Goal: Information Seeking & Learning: Learn about a topic

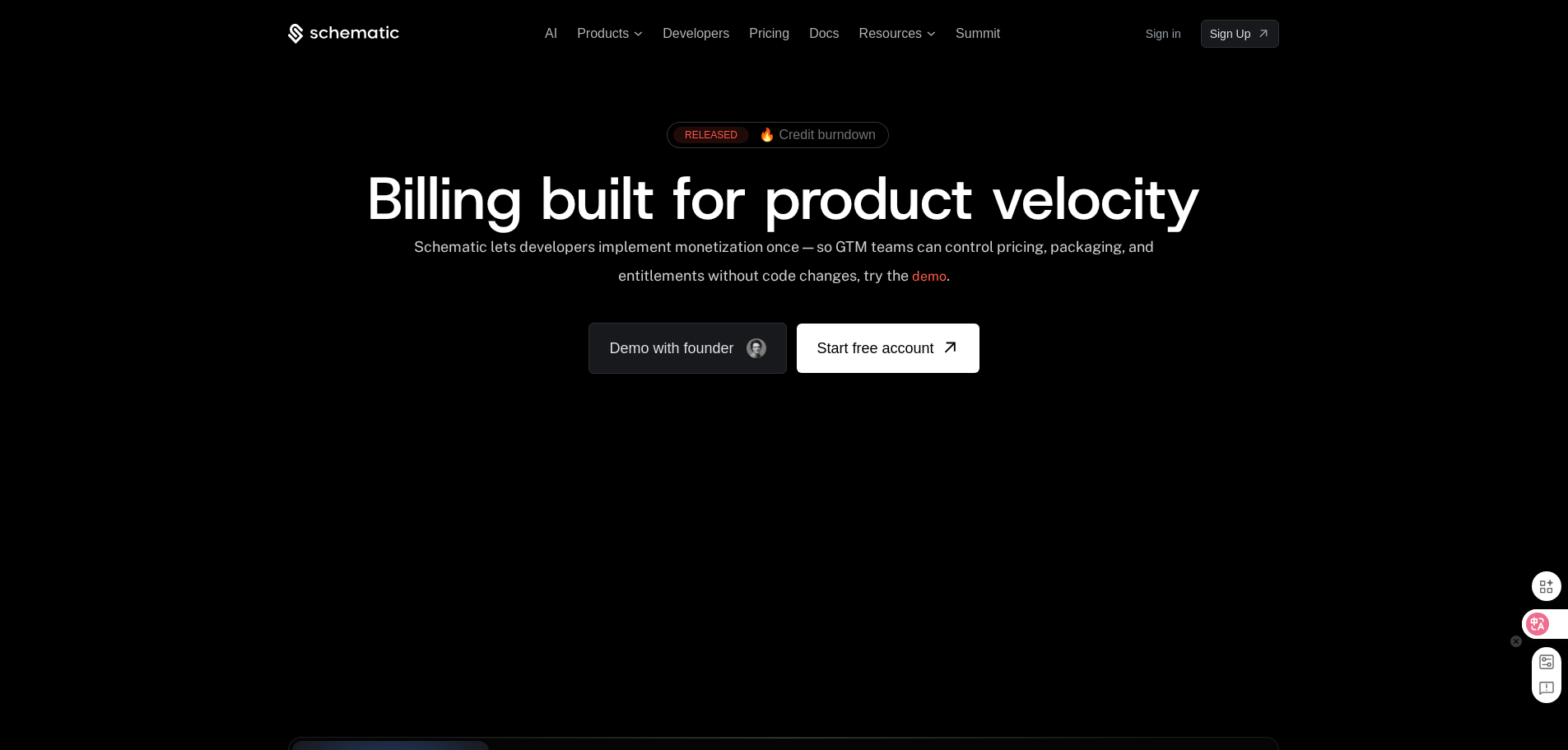
click at [1542, 626] on icon at bounding box center [1538, 623] width 14 height 13
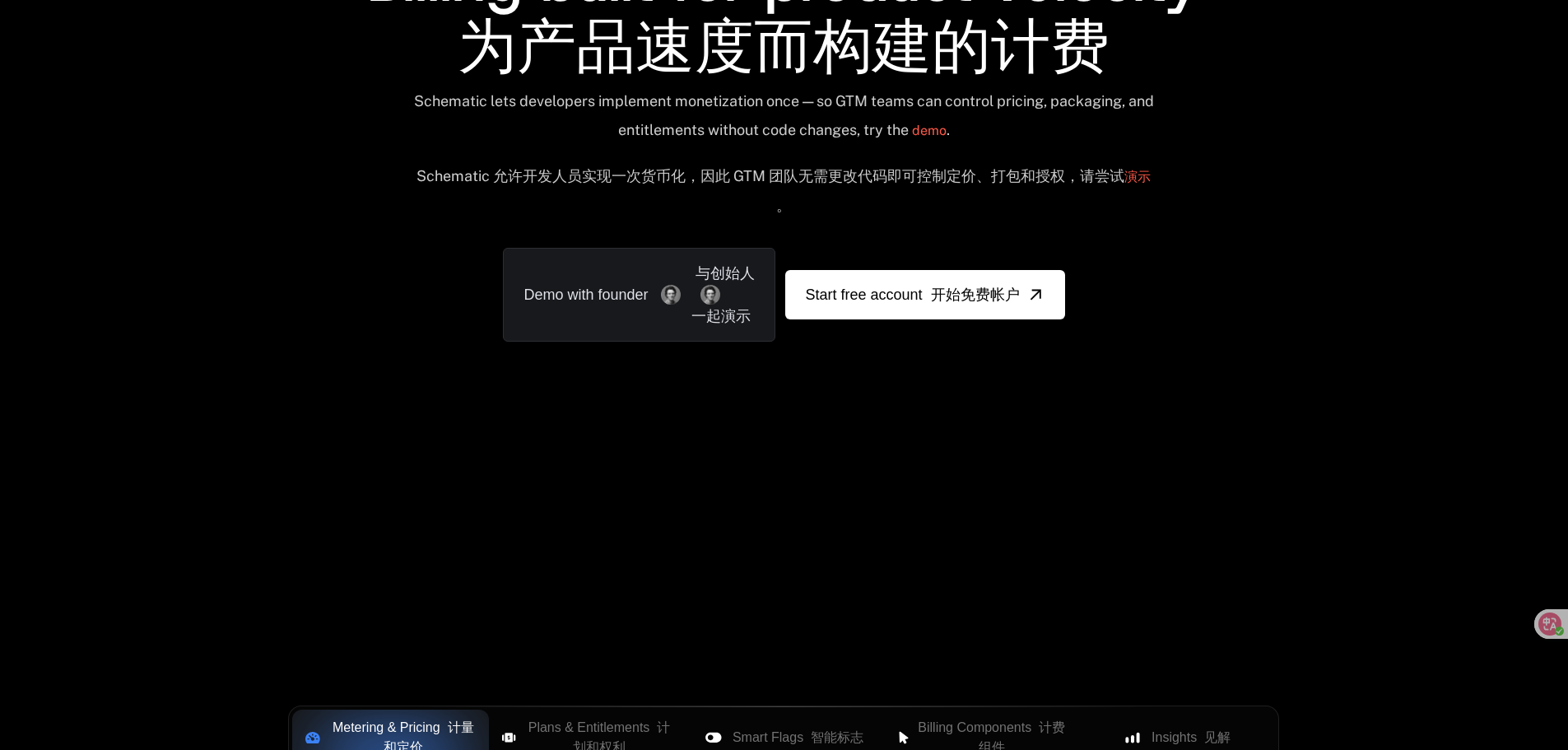
scroll to position [329, 0]
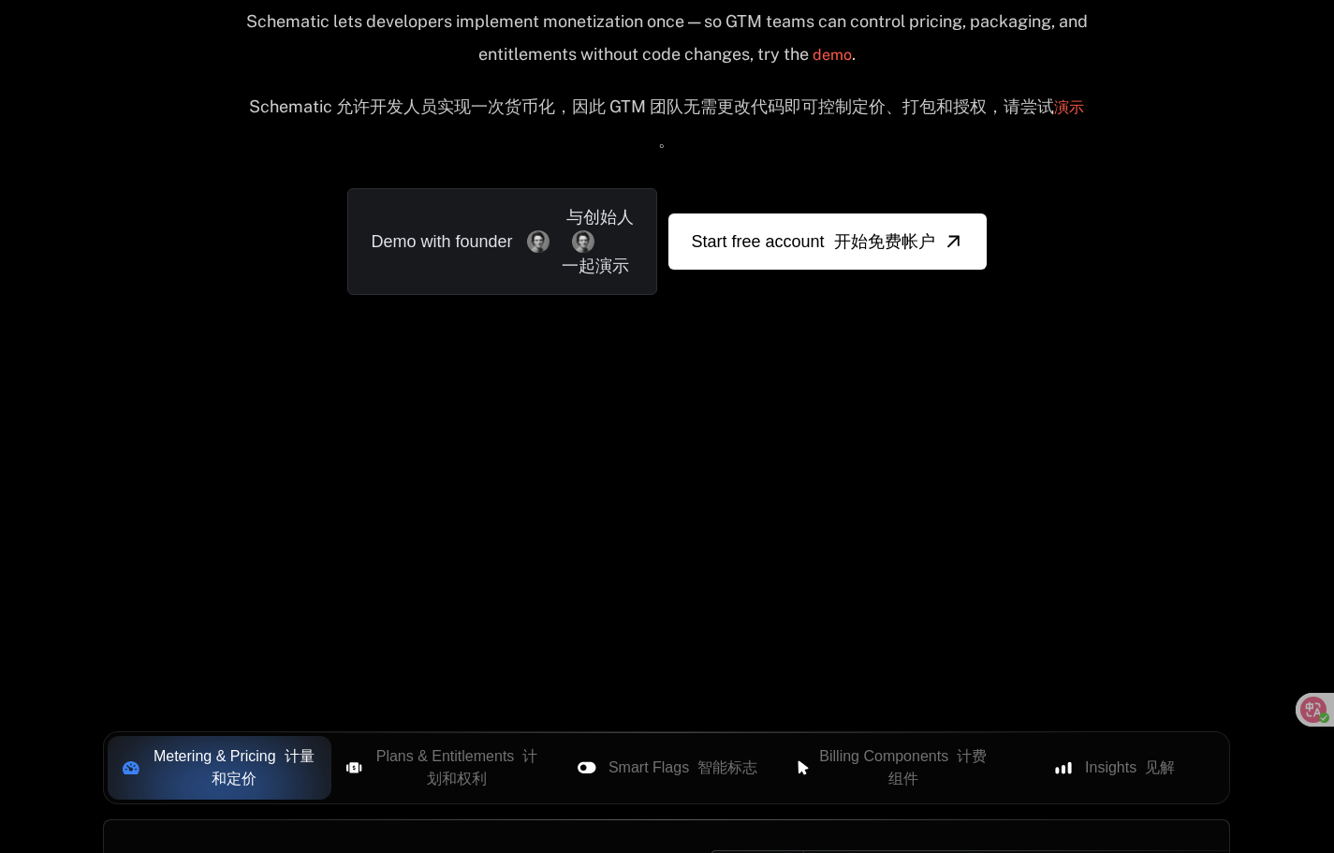
drag, startPoint x: 695, startPoint y: 639, endPoint x: 757, endPoint y: 636, distance: 62.8
click at [757, 636] on div "Your browser does not support the video tag. 您的浏览器不支持 video 标签。" at bounding box center [666, 422] width 1217 height 788
click at [965, 465] on div "Your browser does not support the video tag. 您的浏览器不支持 video 标签。" at bounding box center [666, 422] width 1217 height 788
drag, startPoint x: 869, startPoint y: 495, endPoint x: 716, endPoint y: 516, distance: 154.0
click at [720, 515] on div "Your browser does not support the video tag. 您的浏览器不支持 video 标签。" at bounding box center [666, 422] width 1217 height 788
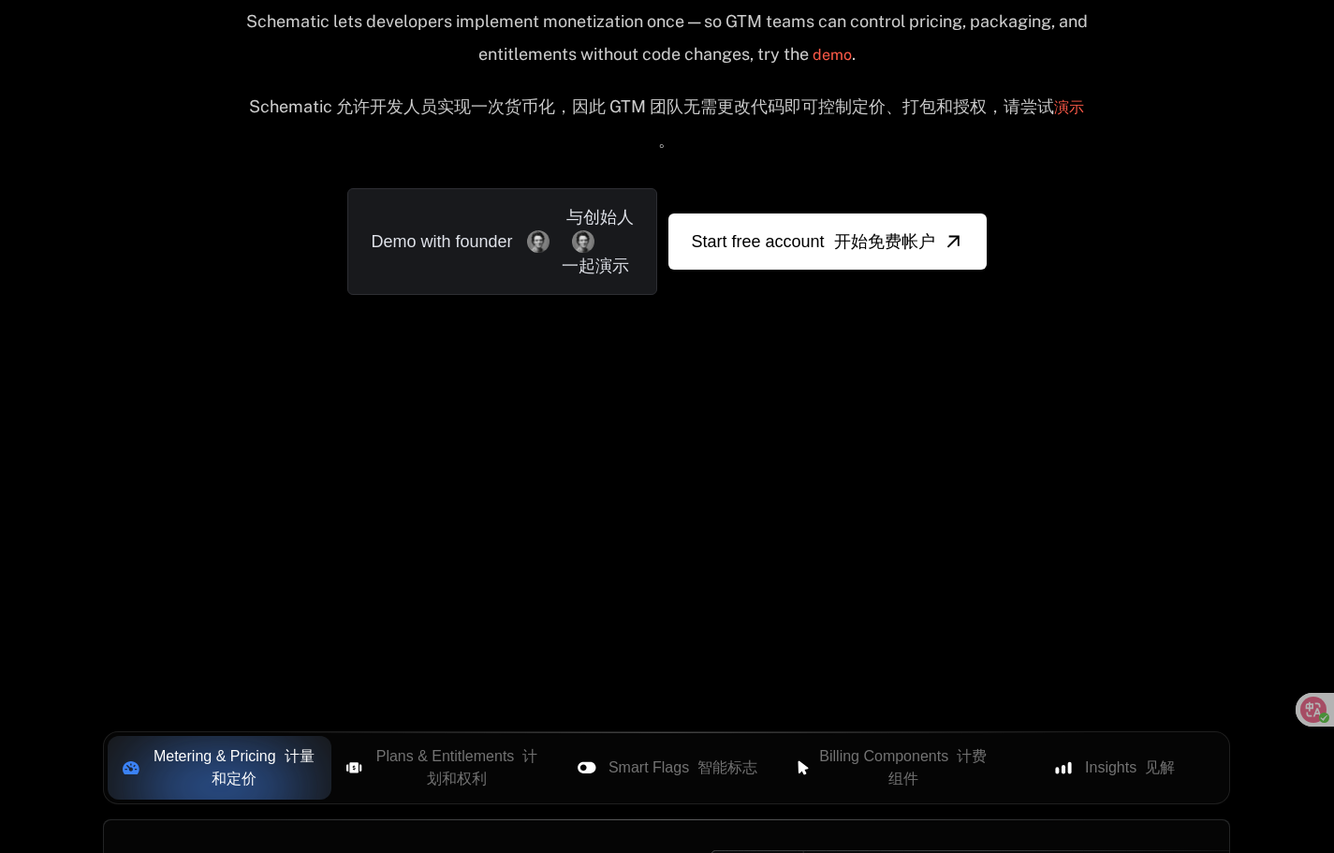
drag, startPoint x: 665, startPoint y: 532, endPoint x: 732, endPoint y: 557, distance: 72.0
click at [732, 557] on div "Your browser does not support the video tag. 您的浏览器不支持 video 标签。" at bounding box center [666, 422] width 1217 height 788
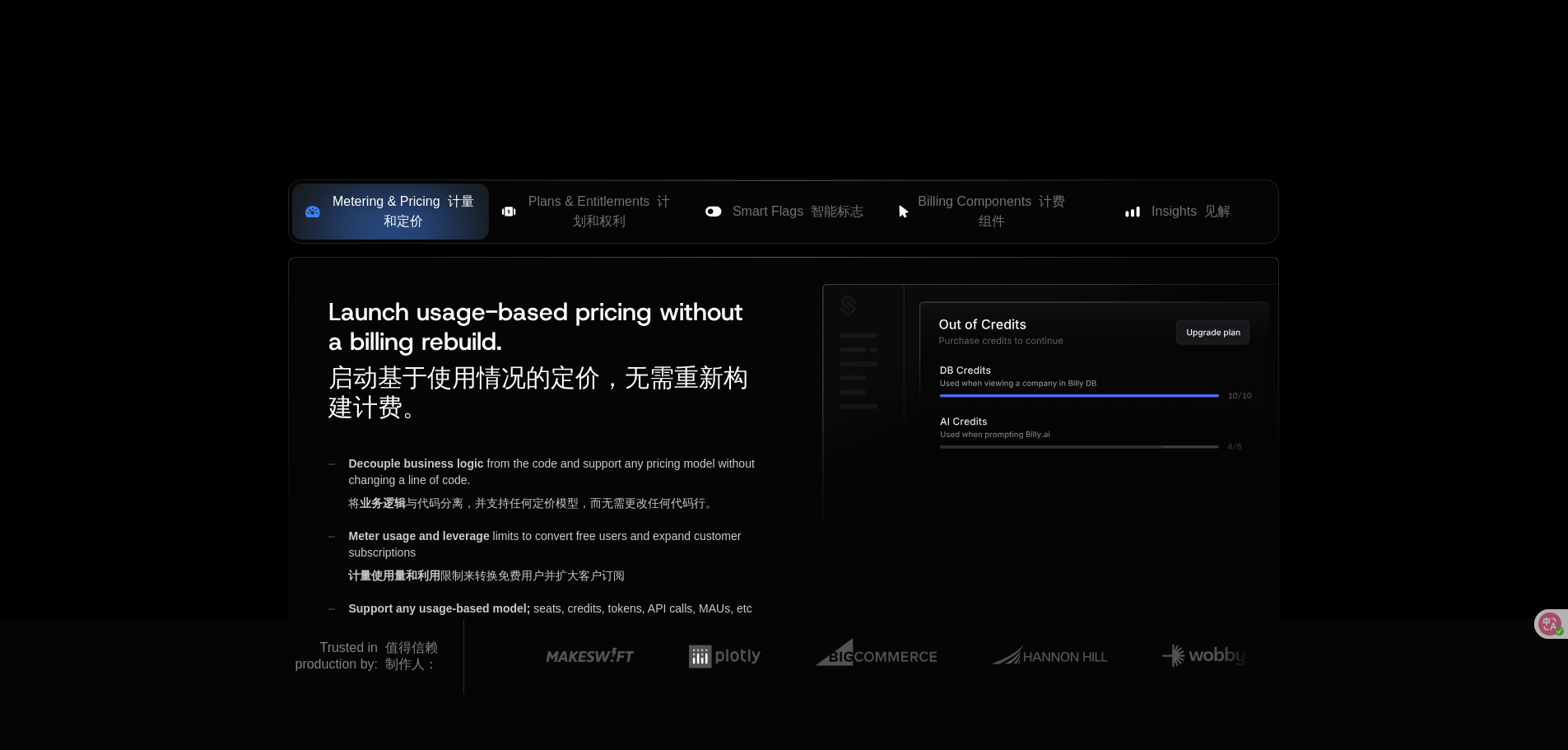
scroll to position [659, 0]
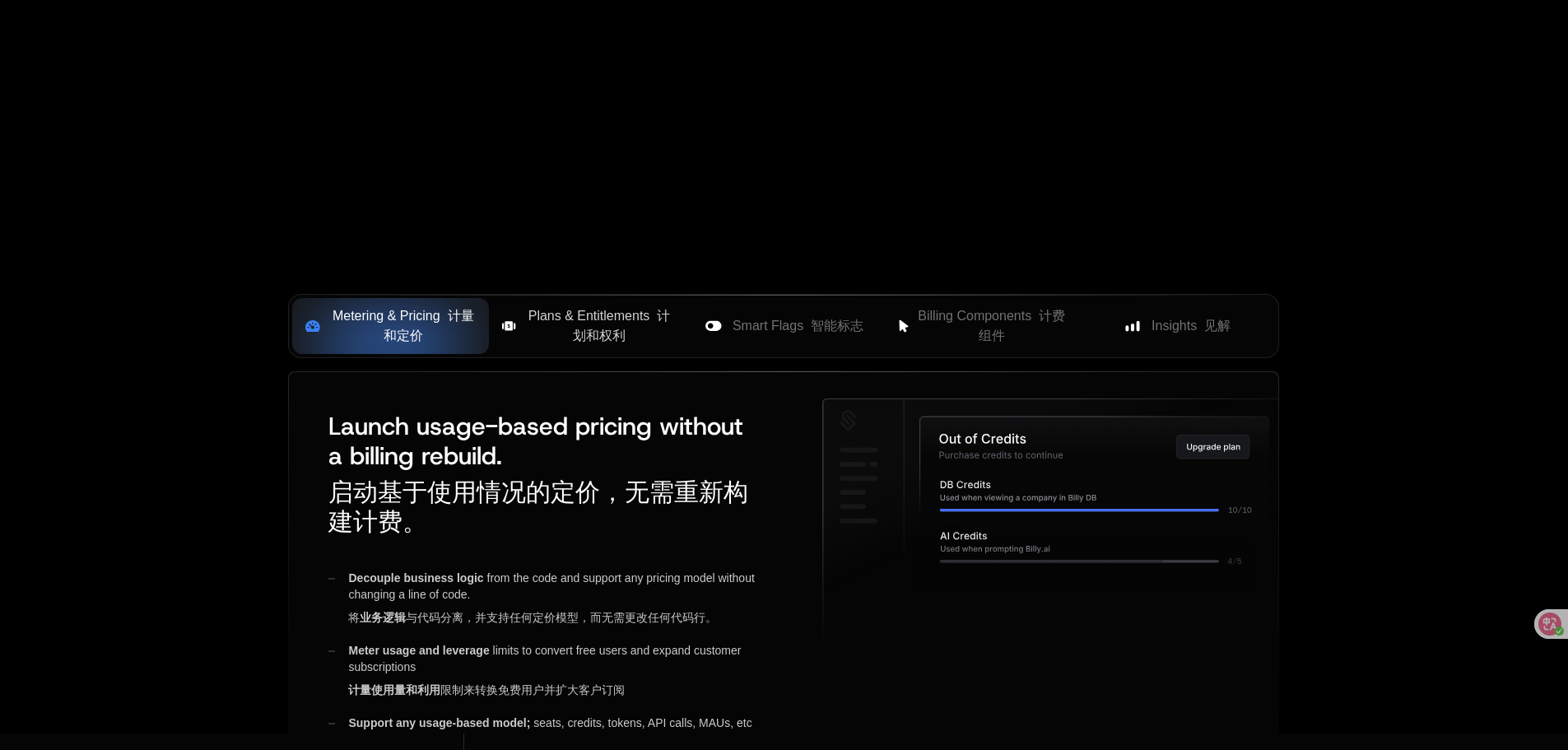
click at [643, 346] on span "Plans & Entitlements 计划和权利" at bounding box center [599, 325] width 147 height 40
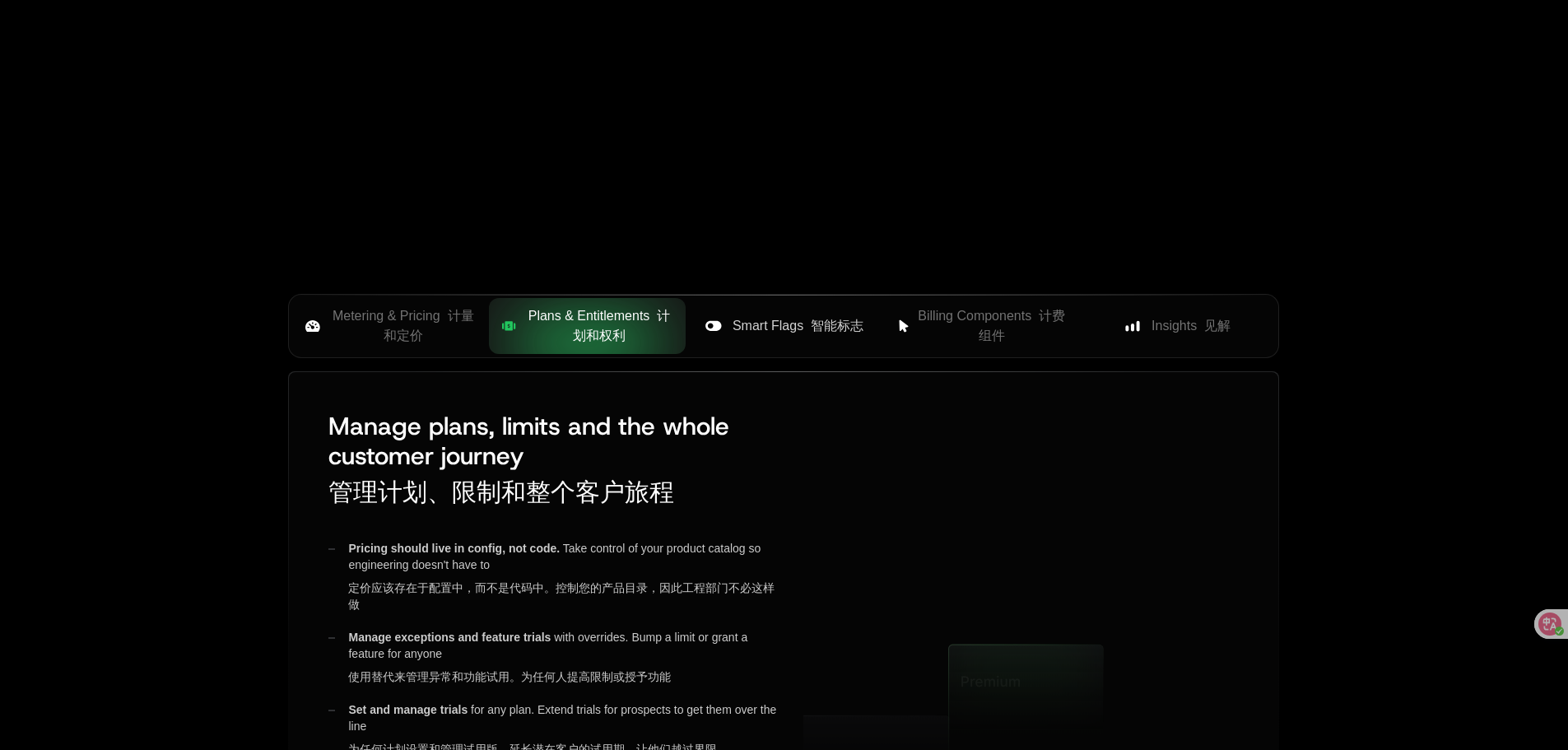
click at [784, 336] on span "Smart Flags 智能标志" at bounding box center [798, 325] width 131 height 19
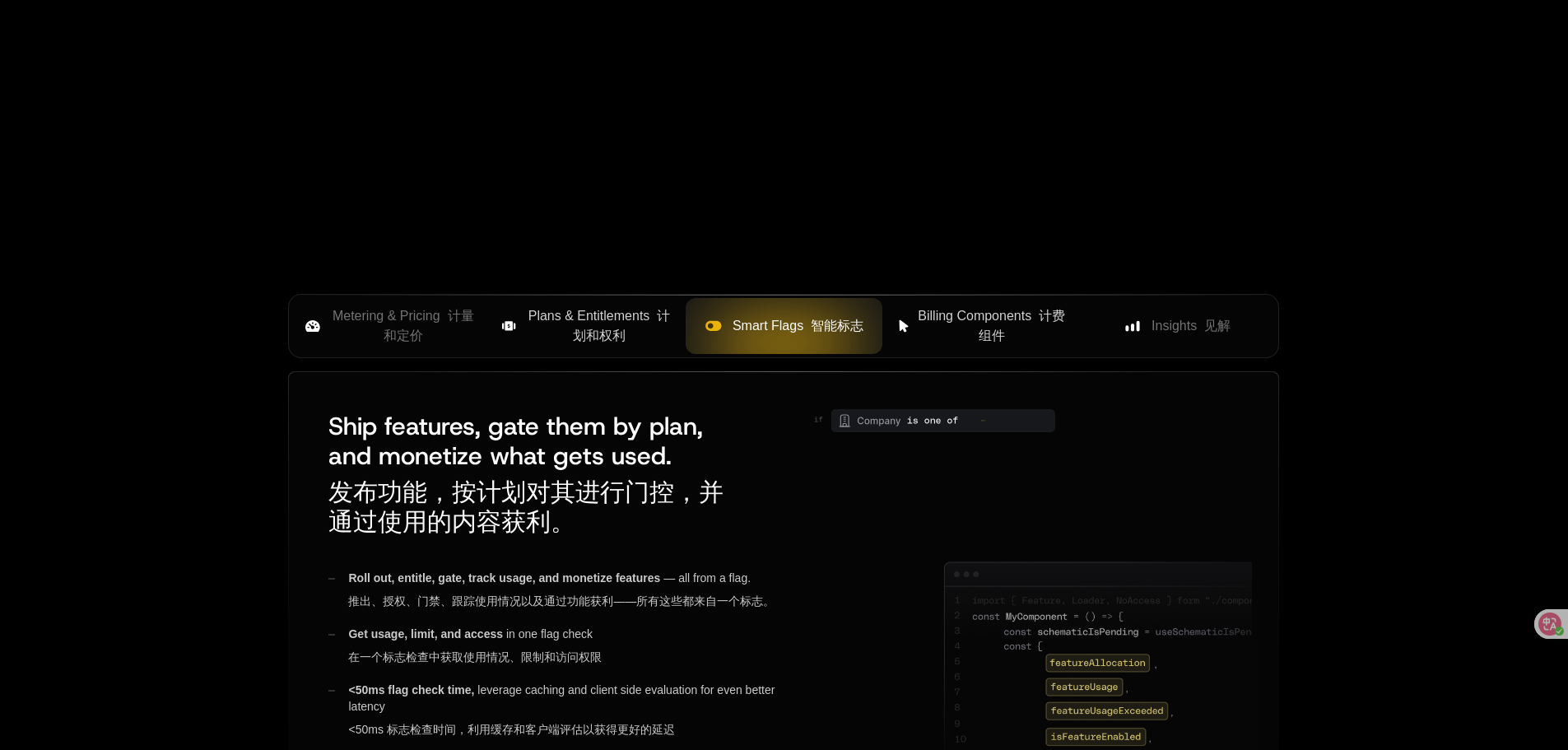
click at [968, 327] on span "Billing Components 计费组件" at bounding box center [992, 325] width 148 height 40
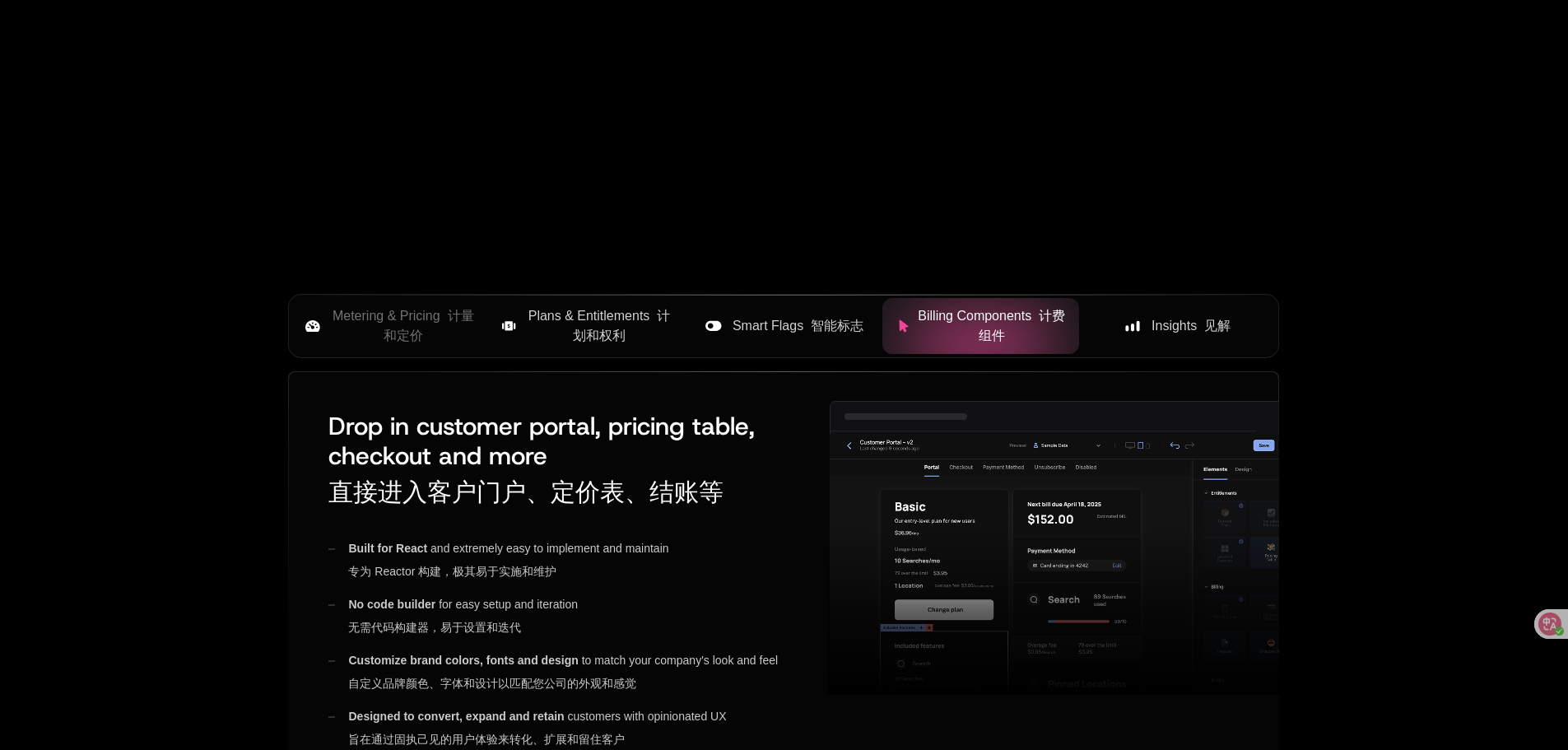
click at [1160, 336] on span "Insights 见解" at bounding box center [1191, 325] width 79 height 19
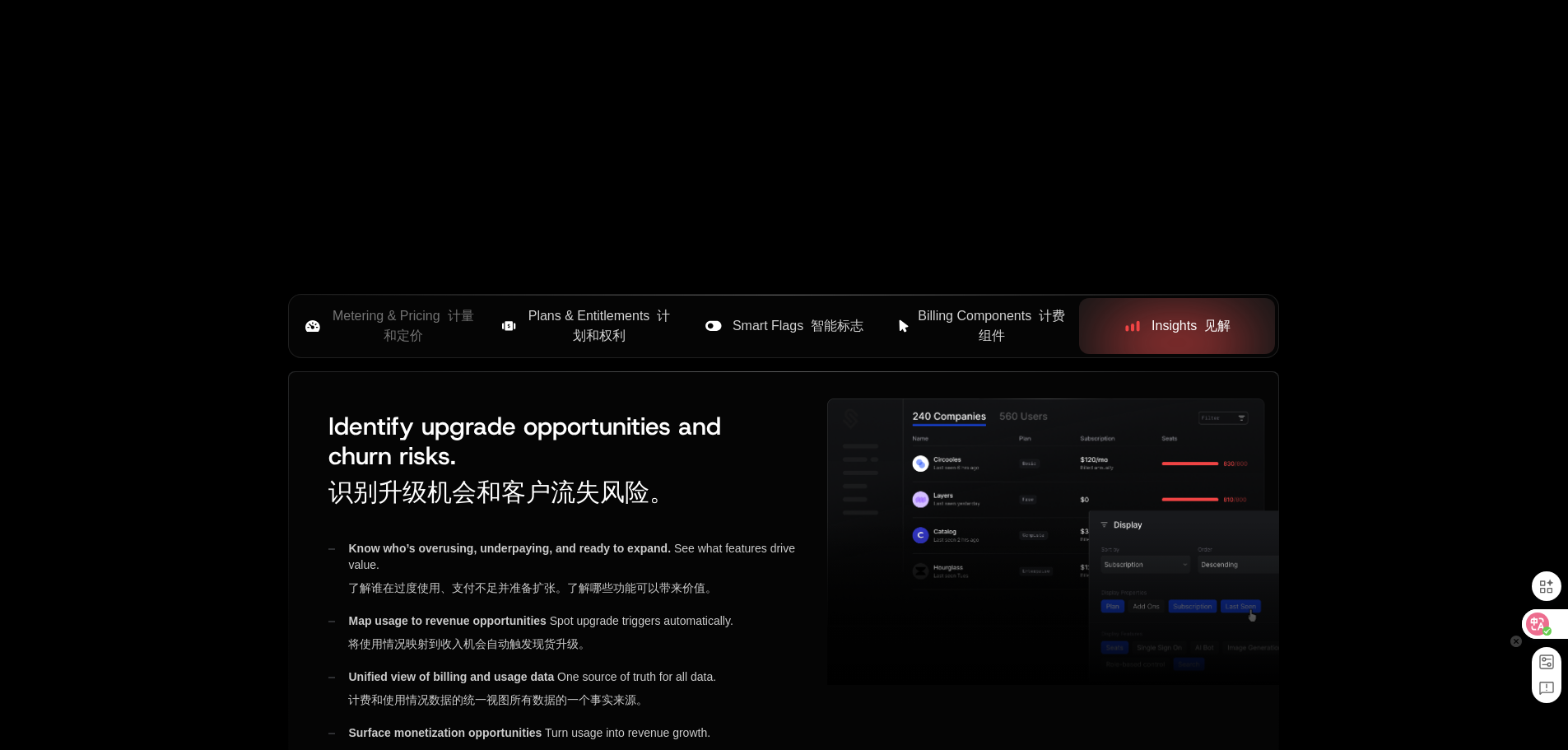
click at [1542, 623] on icon at bounding box center [1537, 623] width 17 height 17
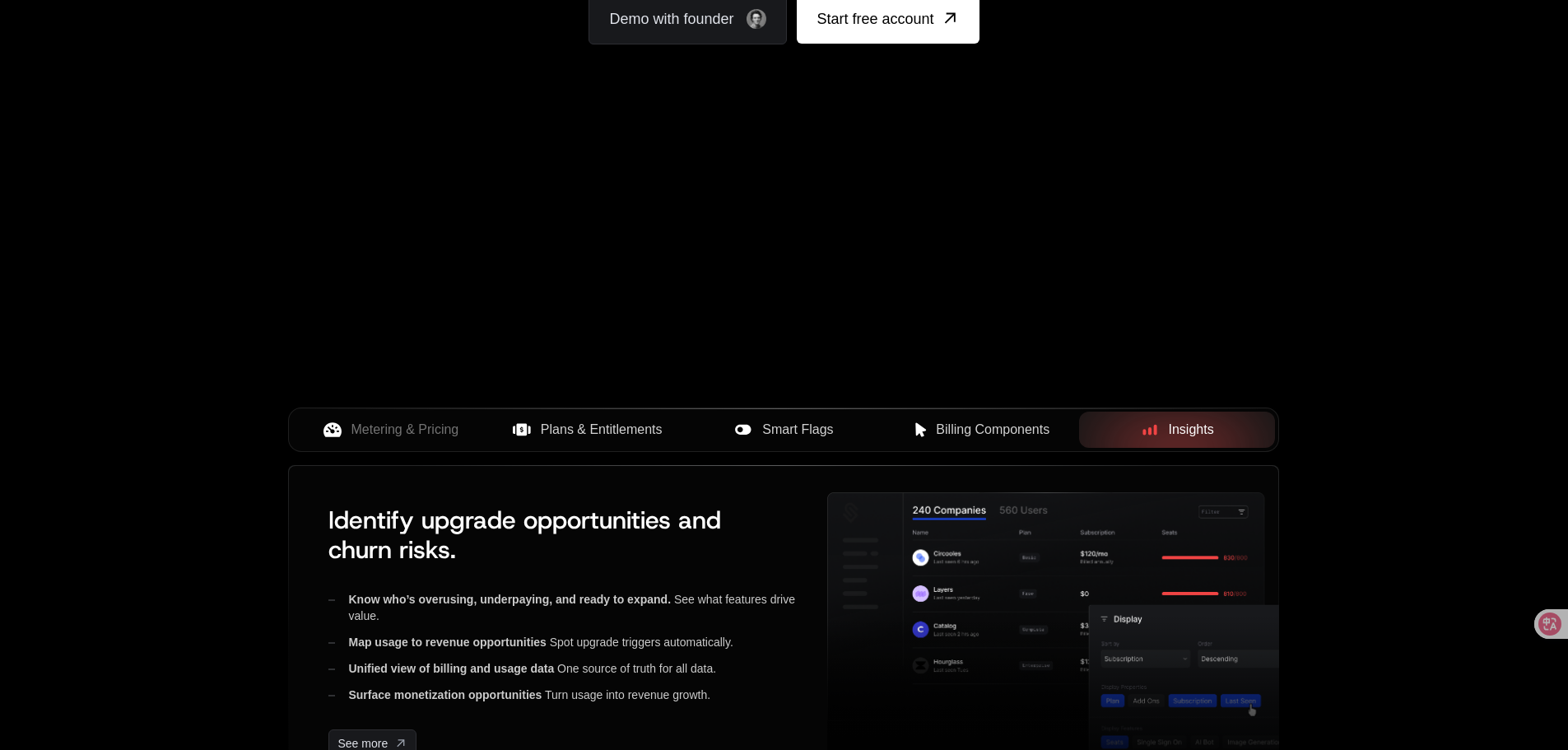
scroll to position [0, 0]
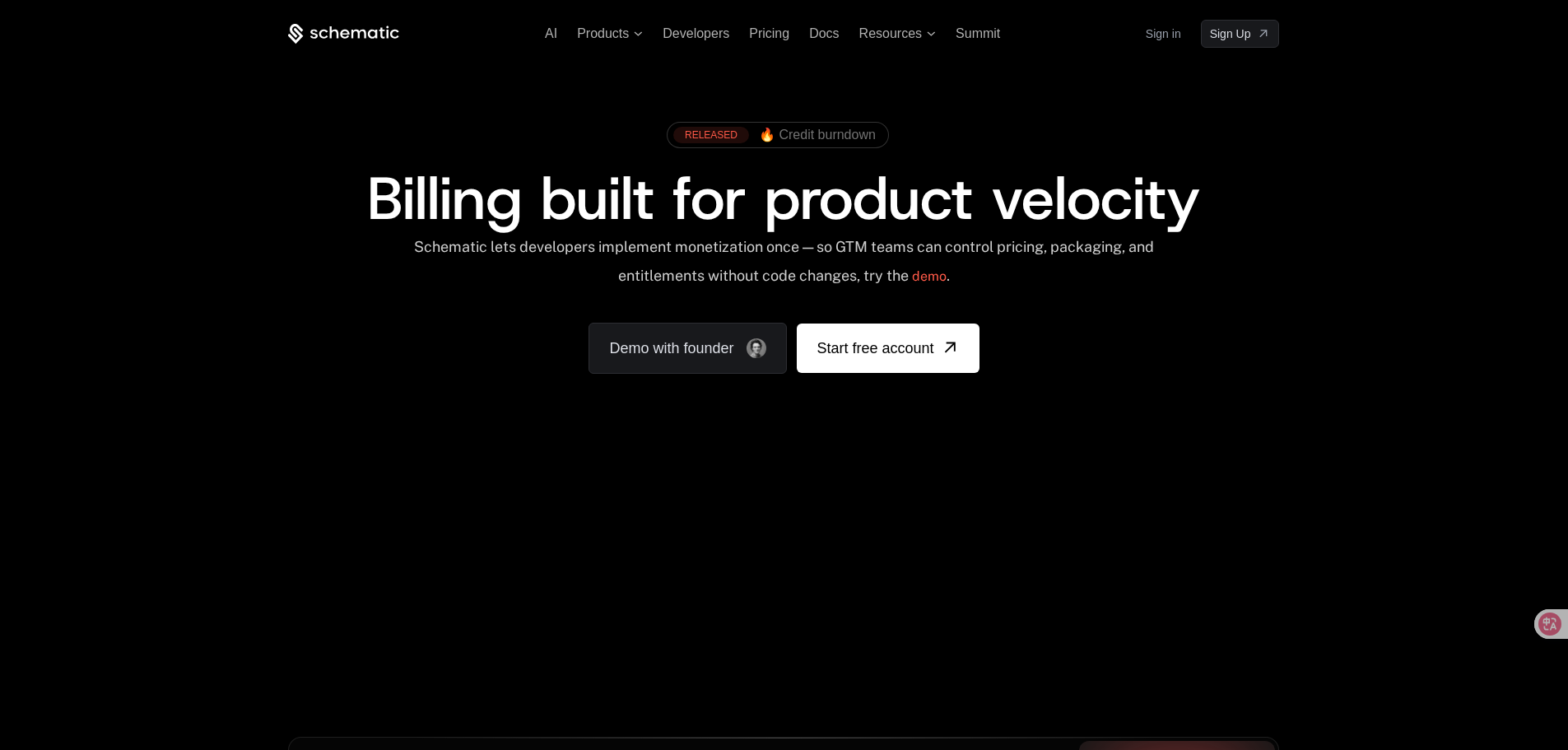
click at [717, 137] on div "RELEASED" at bounding box center [711, 135] width 76 height 17
click at [871, 135] on span "🔥 Credit burndown" at bounding box center [817, 135] width 117 height 15
click at [1537, 623] on icon at bounding box center [1538, 623] width 14 height 13
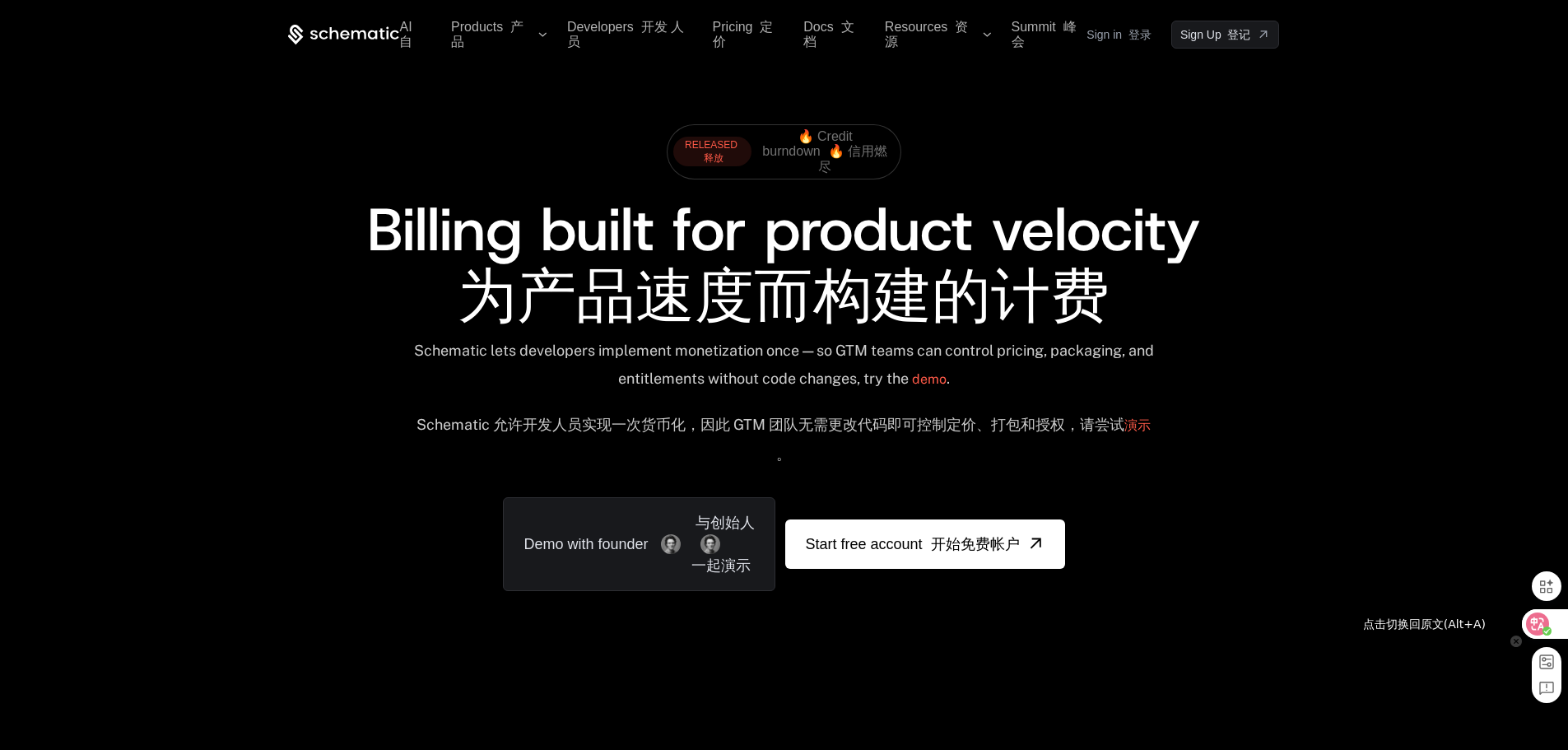
click at [1532, 622] on icon at bounding box center [1538, 623] width 14 height 13
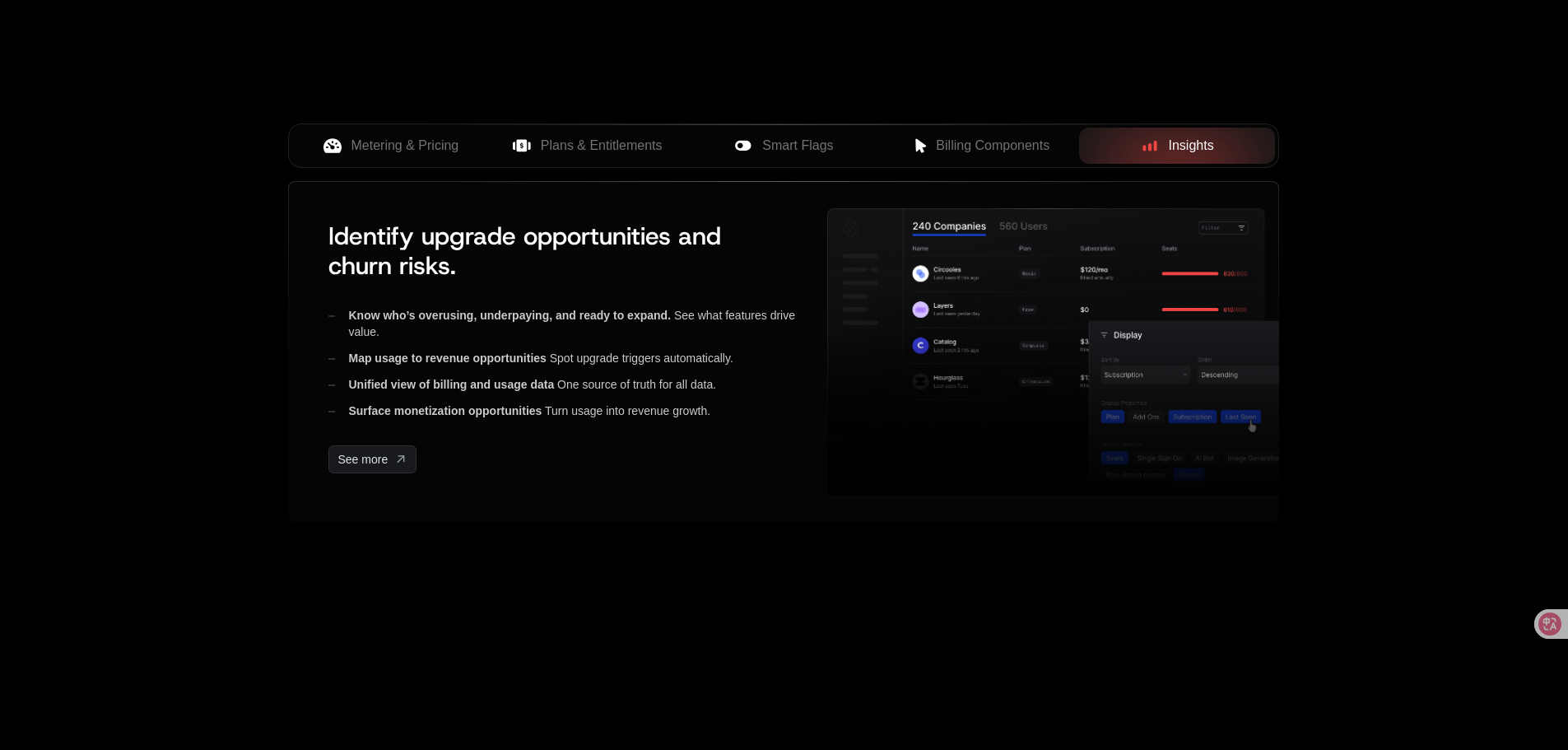
scroll to position [494, 0]
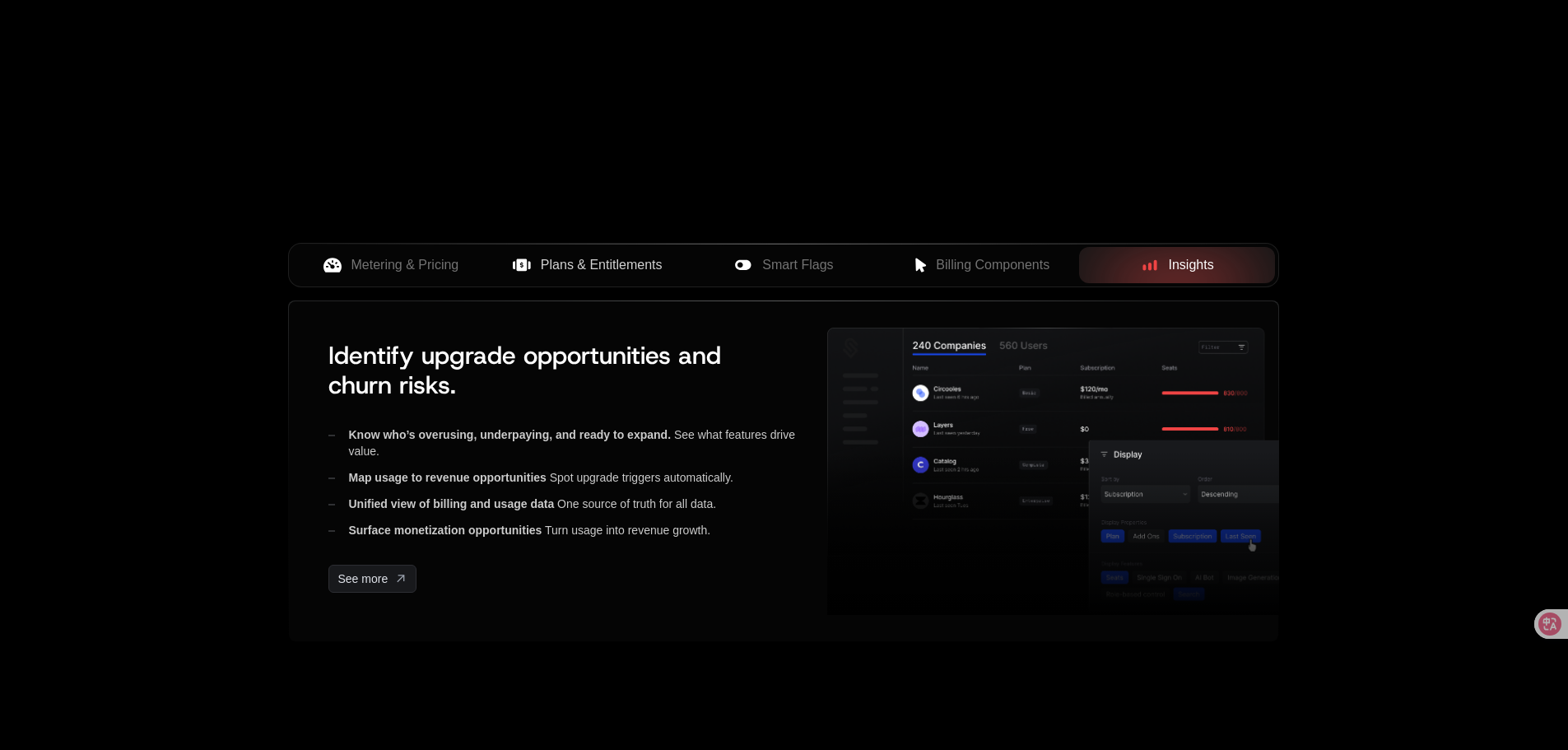
click at [541, 265] on span "Plans & Entitlements" at bounding box center [602, 265] width 122 height 19
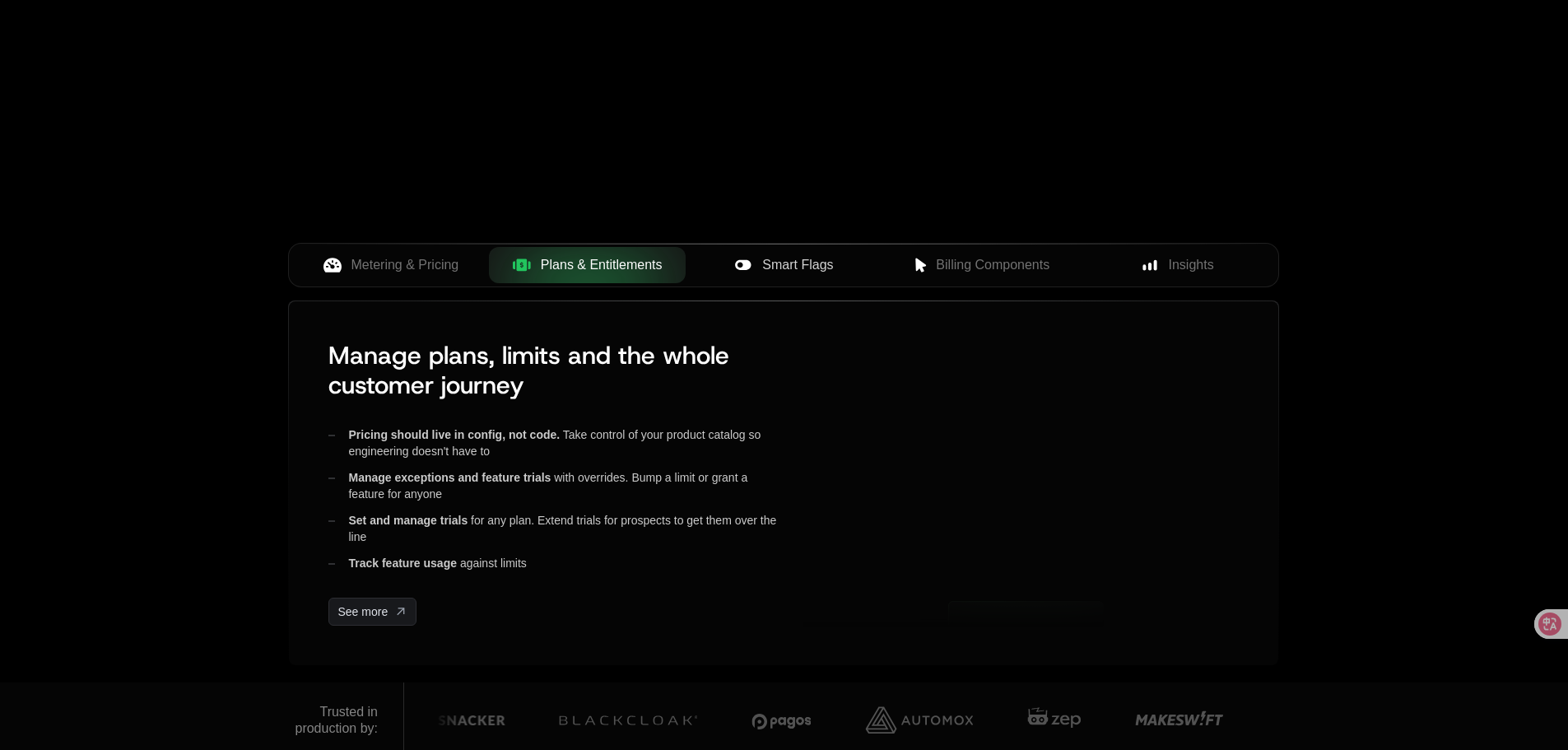
click at [773, 260] on span "Smart Flags" at bounding box center [798, 265] width 70 height 19
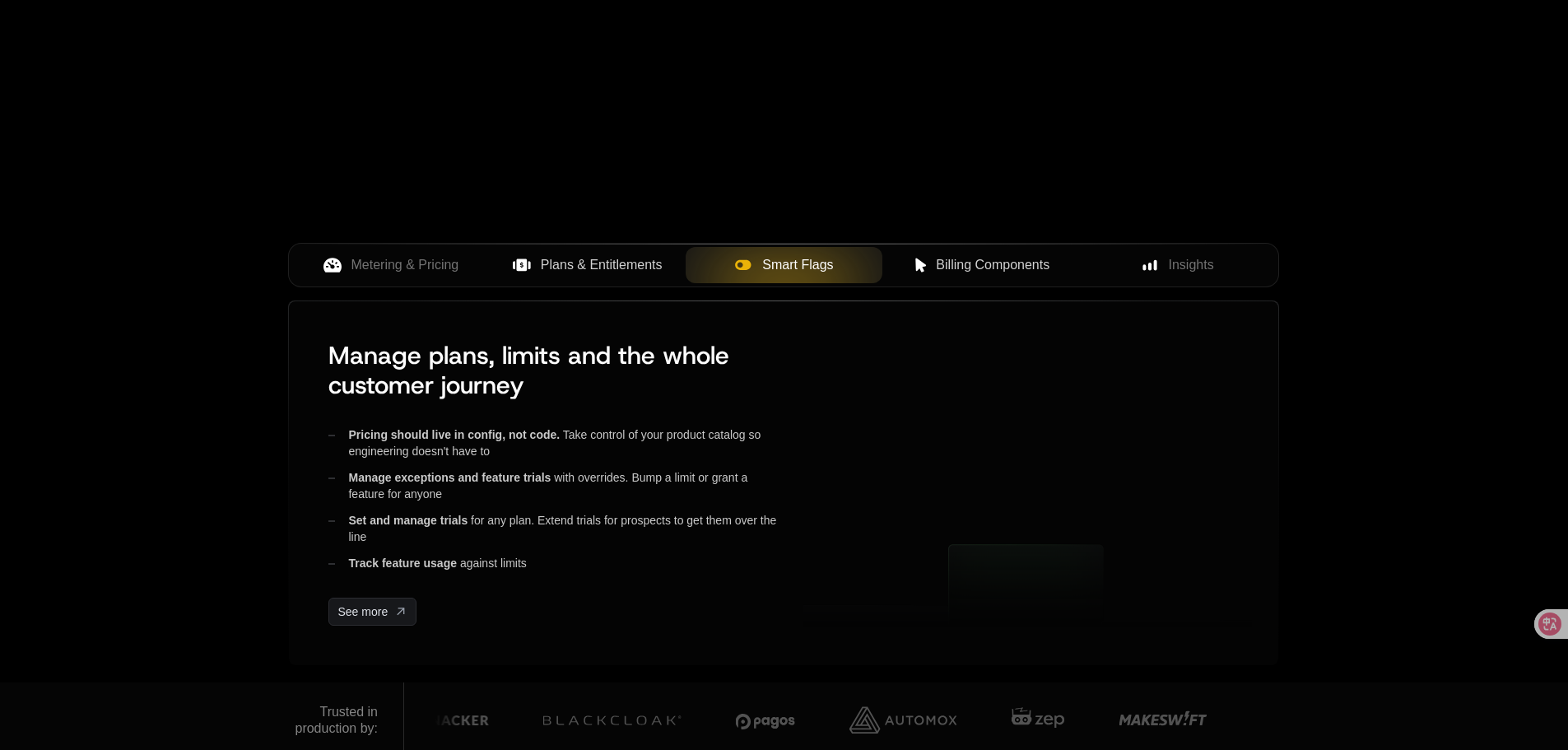
click at [1032, 250] on button "Billing Components" at bounding box center [981, 265] width 197 height 36
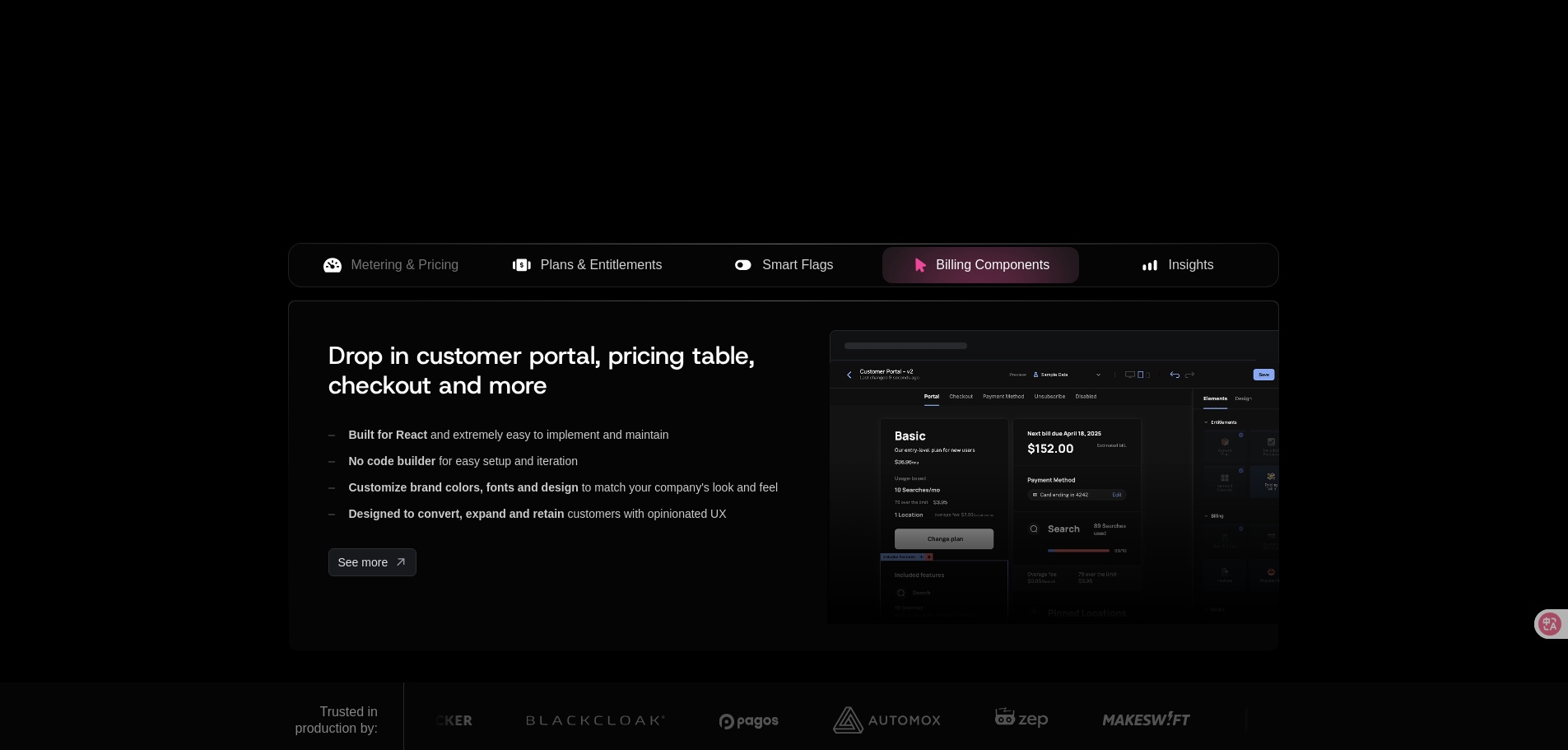
click at [1197, 263] on span "Insights" at bounding box center [1191, 265] width 45 height 19
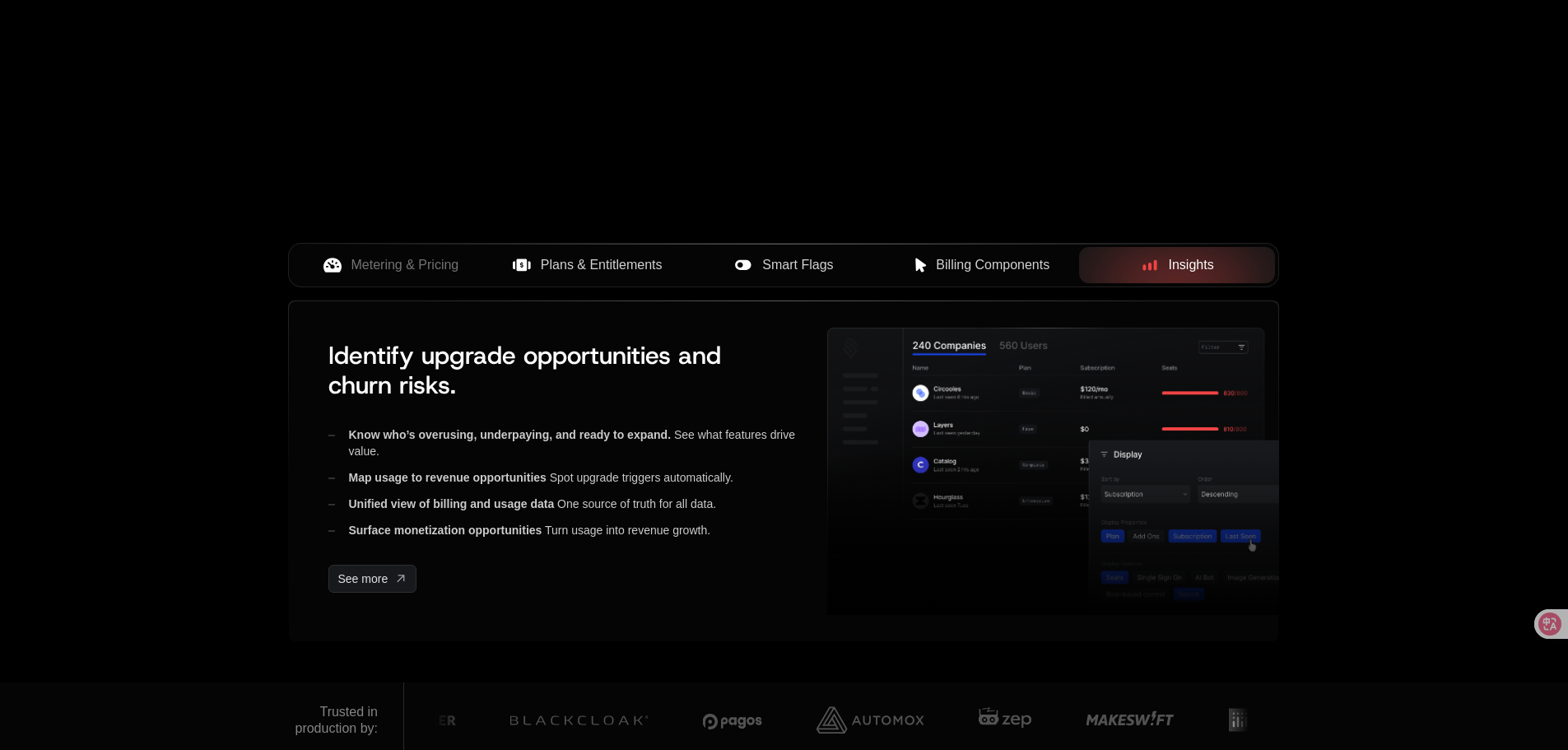
click at [1049, 269] on span "Billing Components" at bounding box center [992, 265] width 113 height 19
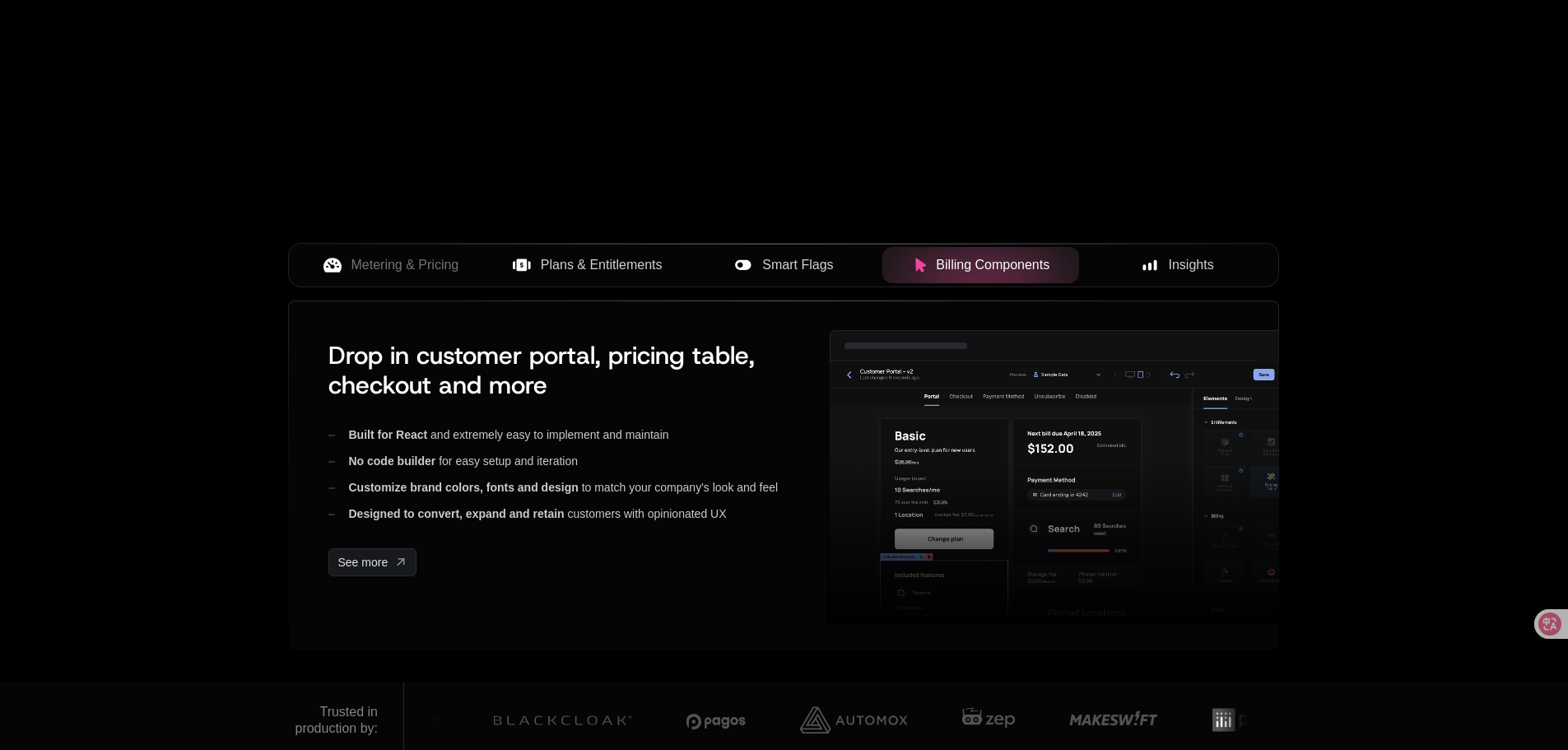
click at [860, 269] on div "Smart Flags" at bounding box center [784, 265] width 171 height 19
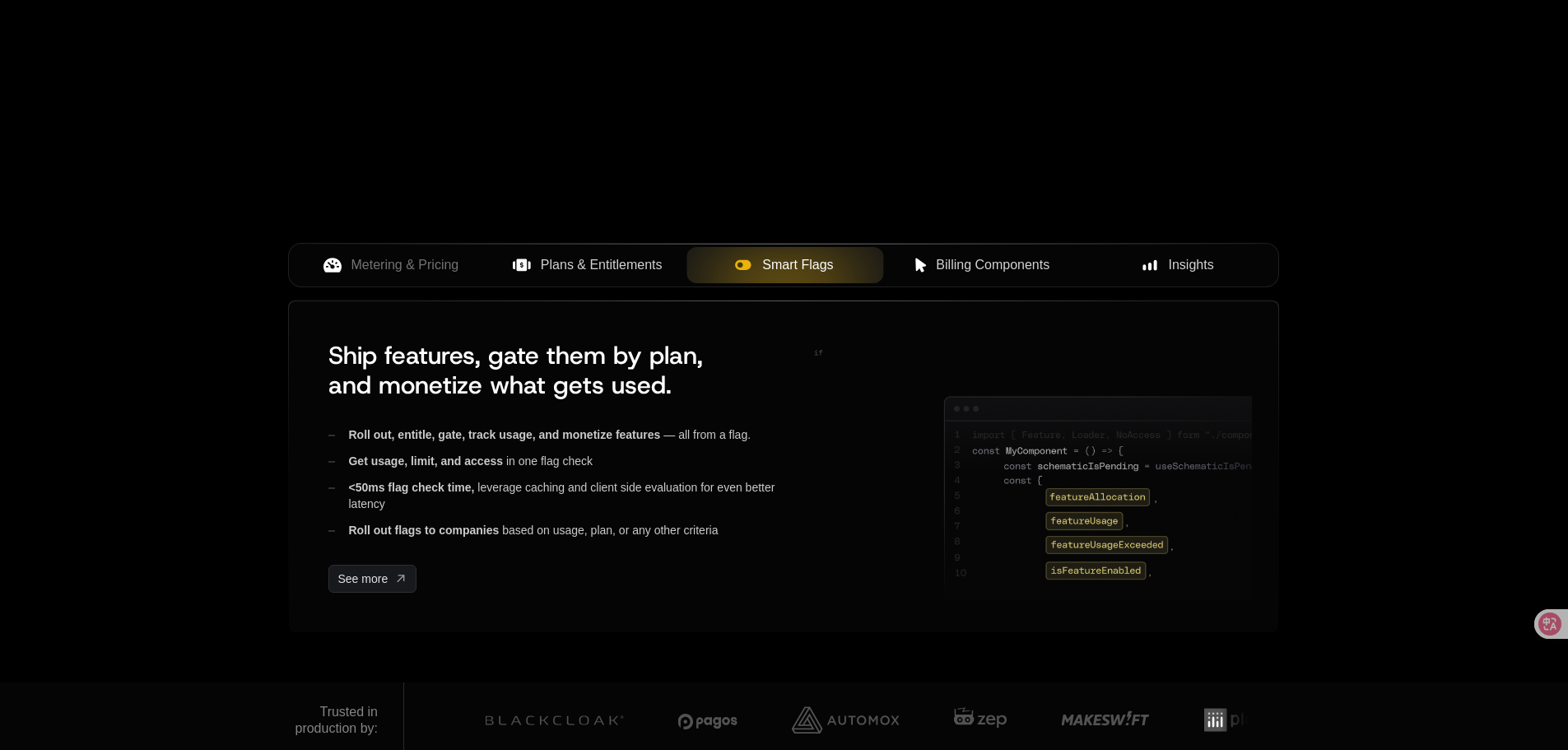
click at [641, 269] on span "Plans & Entitlements" at bounding box center [602, 265] width 122 height 19
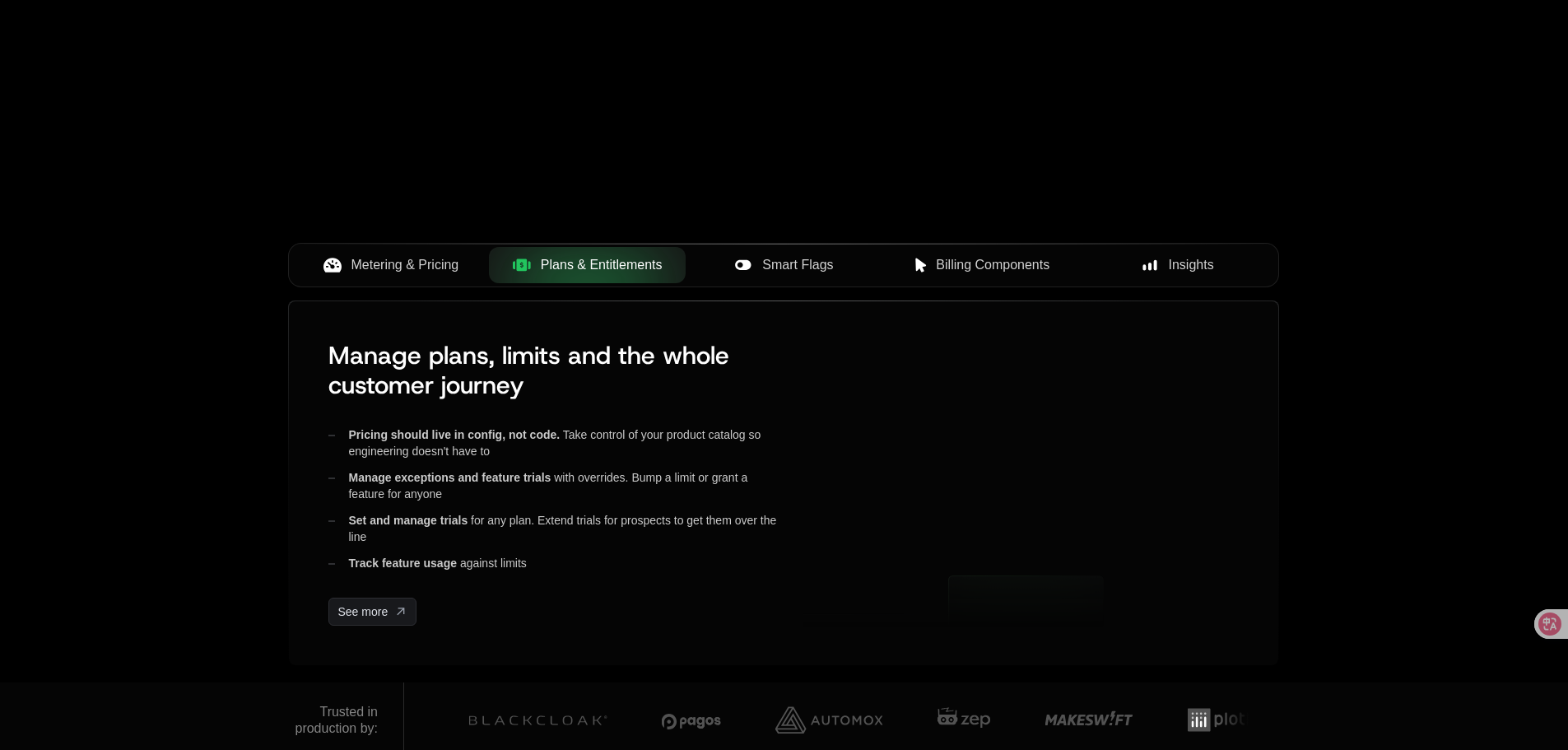
click at [472, 269] on div "Metering & Pricing" at bounding box center [390, 265] width 171 height 19
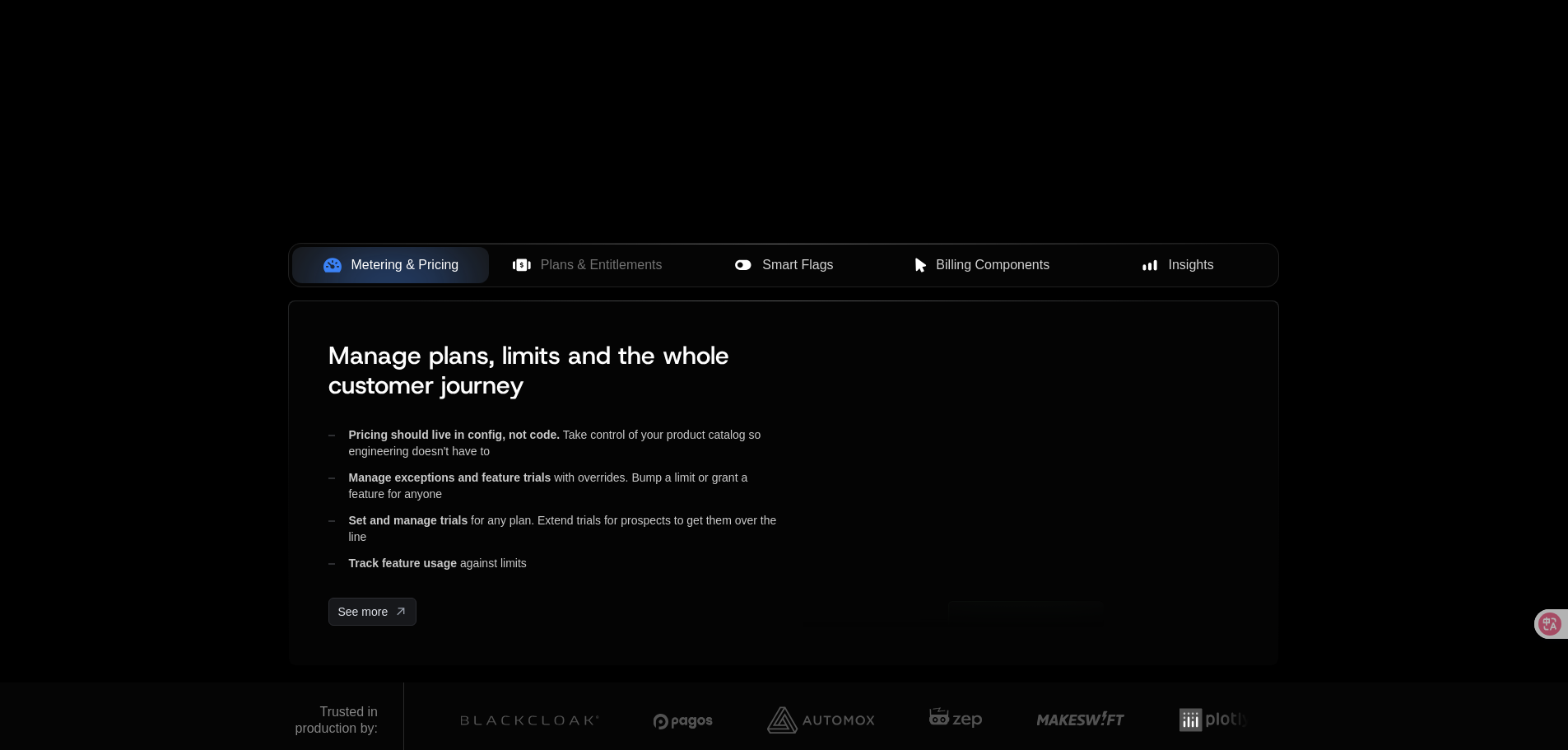
click at [570, 264] on span "Plans & Entitlements" at bounding box center [602, 265] width 122 height 19
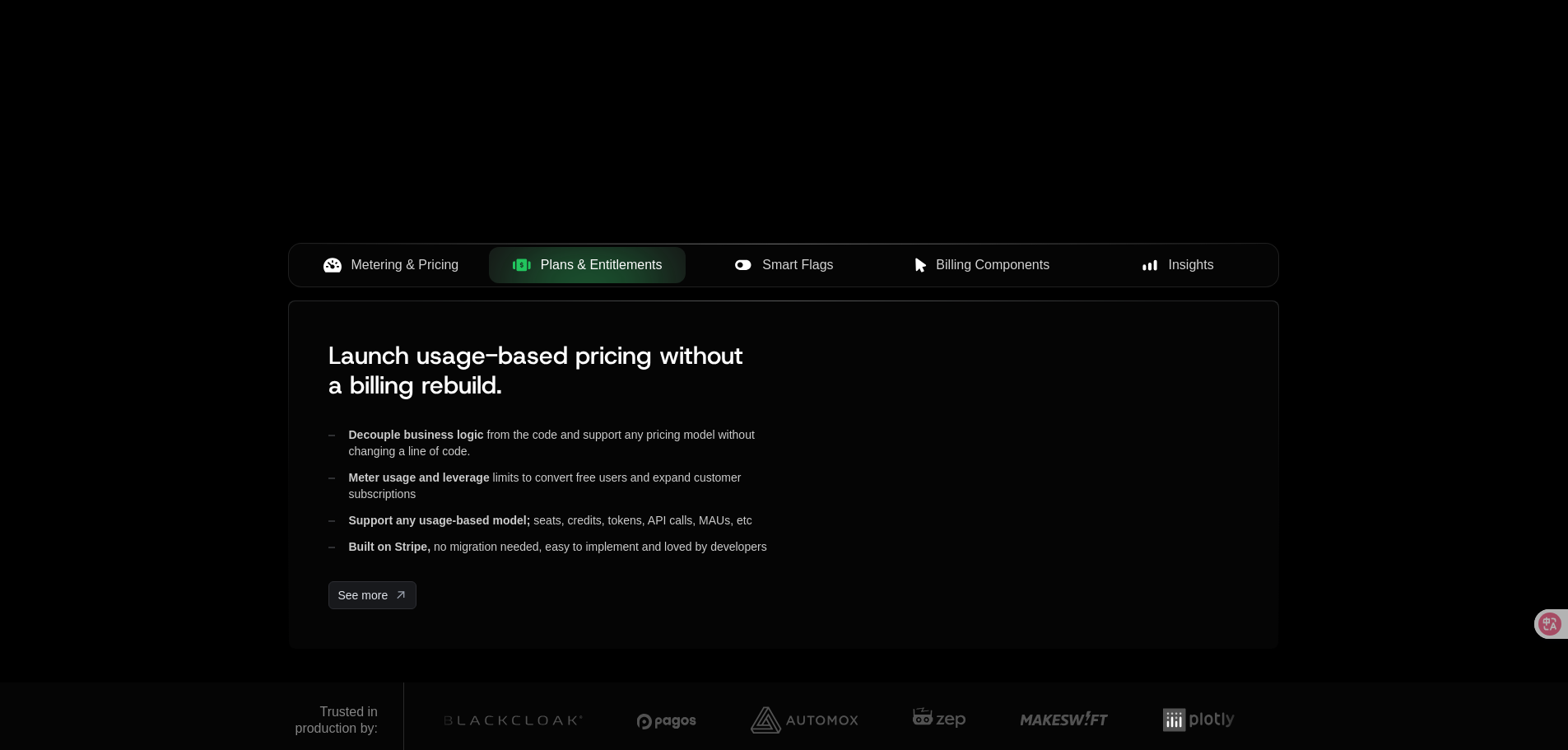
click at [791, 252] on button "Smart Flags" at bounding box center [784, 265] width 197 height 36
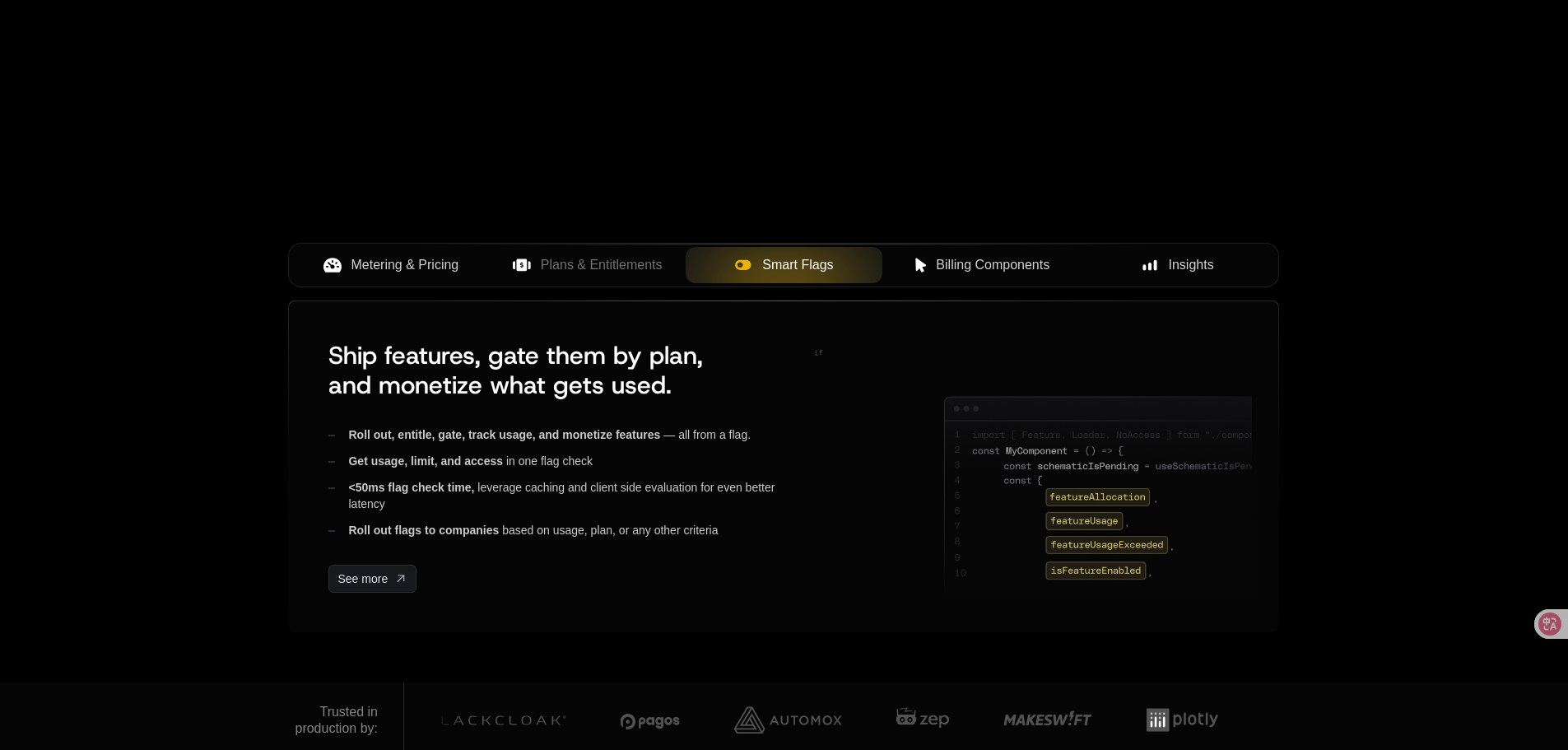
drag, startPoint x: 946, startPoint y: 252, endPoint x: 1100, endPoint y: 253, distance: 154.0
click at [949, 252] on button "Billing Components" at bounding box center [981, 265] width 197 height 36
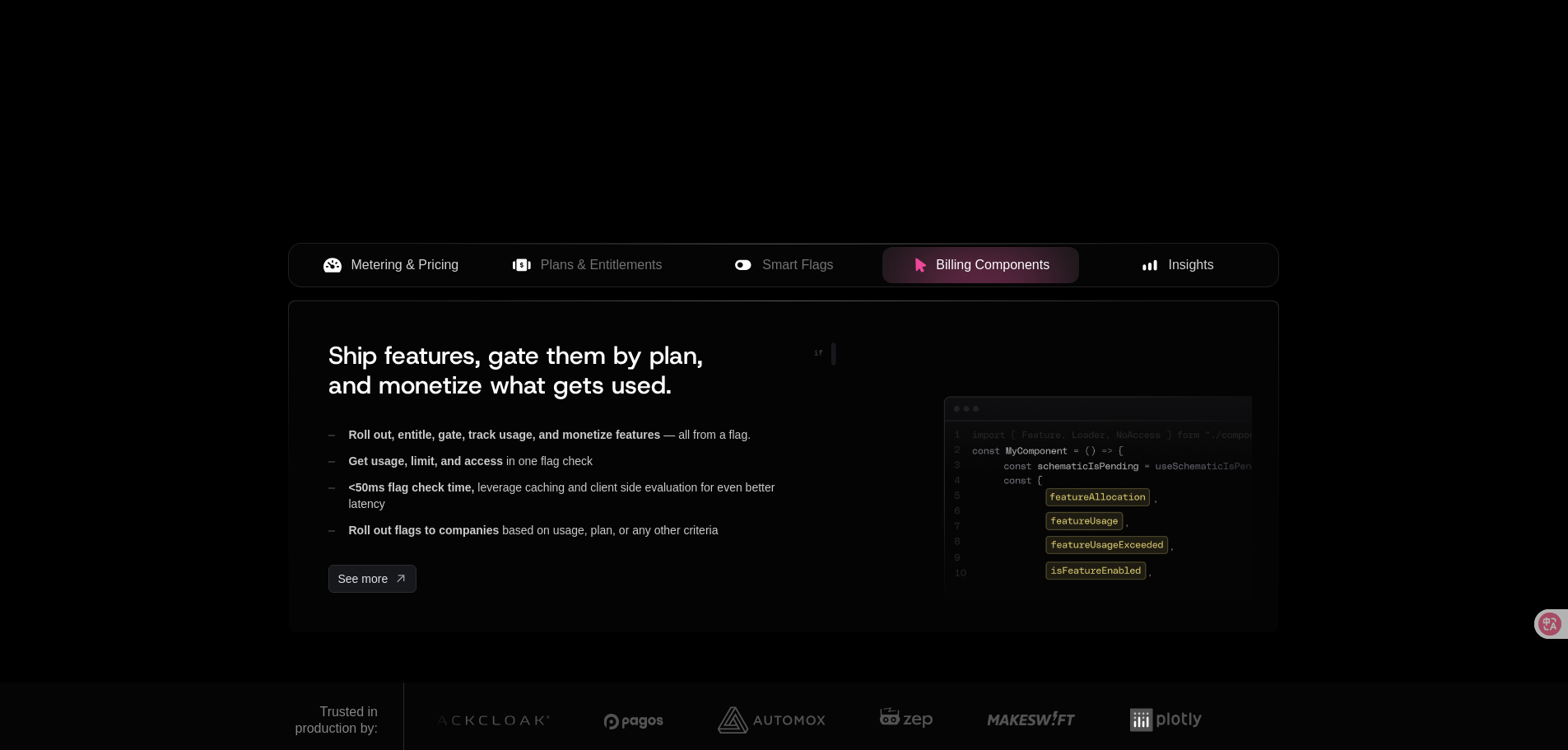
click at [1169, 258] on span "Insights" at bounding box center [1191, 265] width 45 height 19
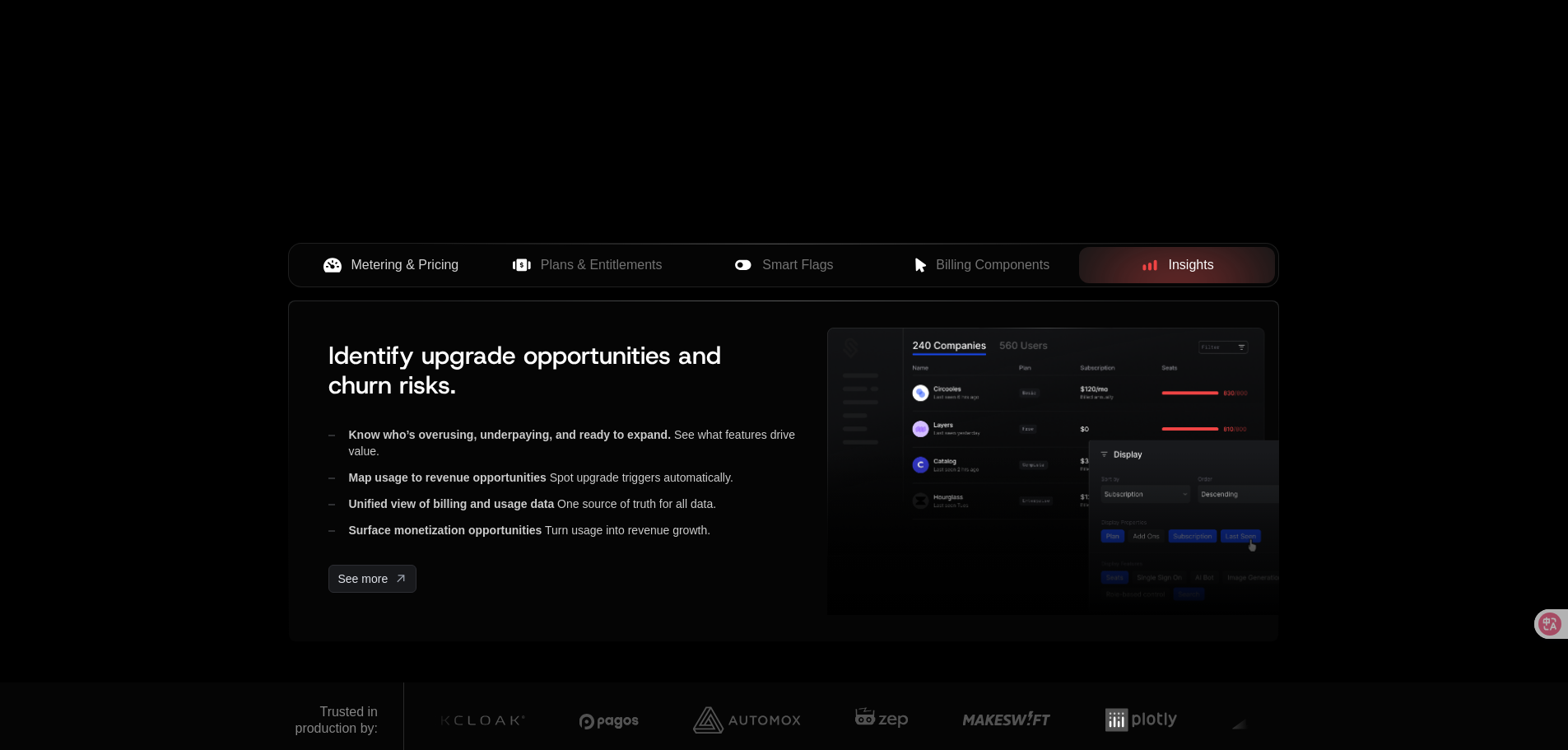
click at [993, 264] on span "Billing Components" at bounding box center [992, 265] width 113 height 19
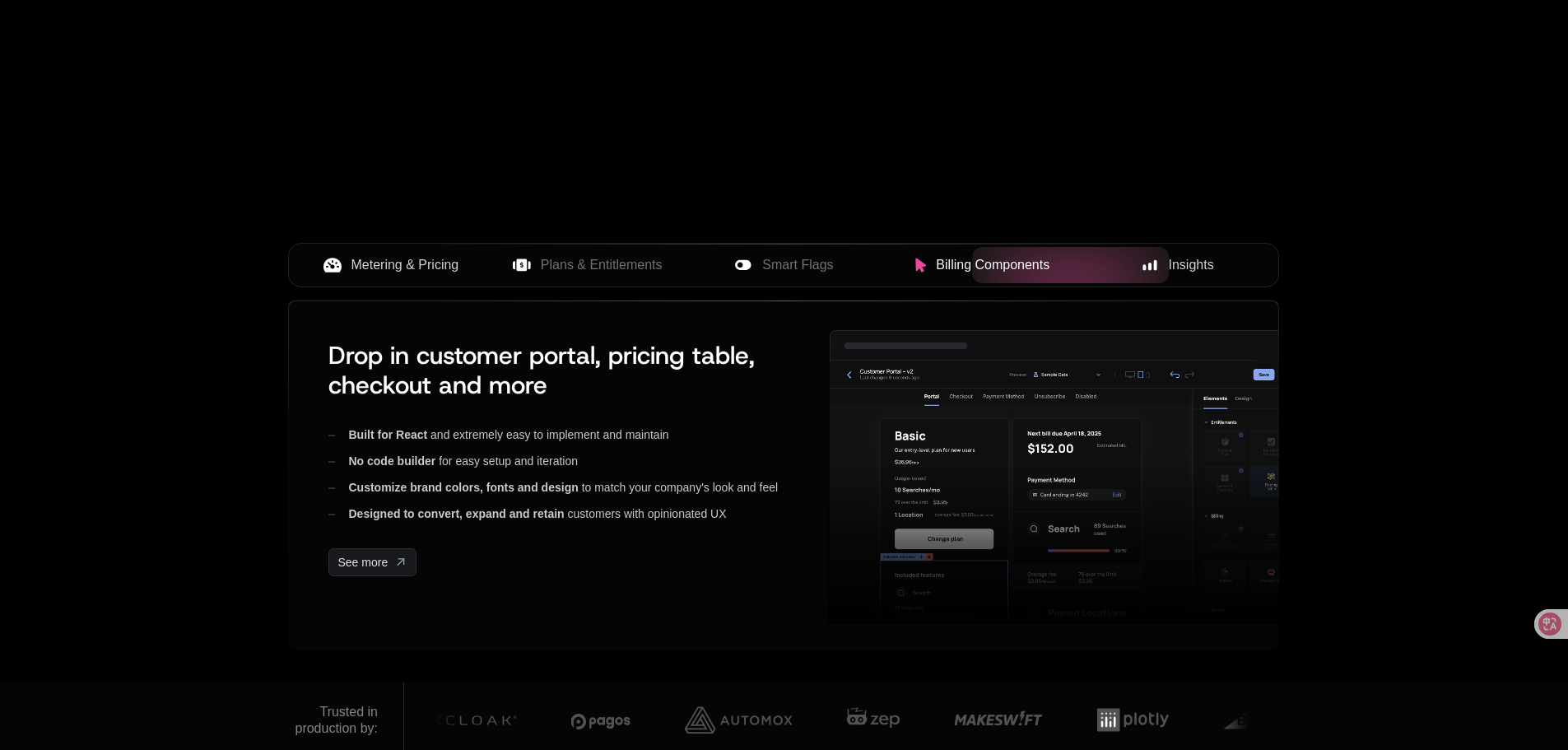
click at [799, 270] on span "Smart Flags" at bounding box center [798, 265] width 70 height 19
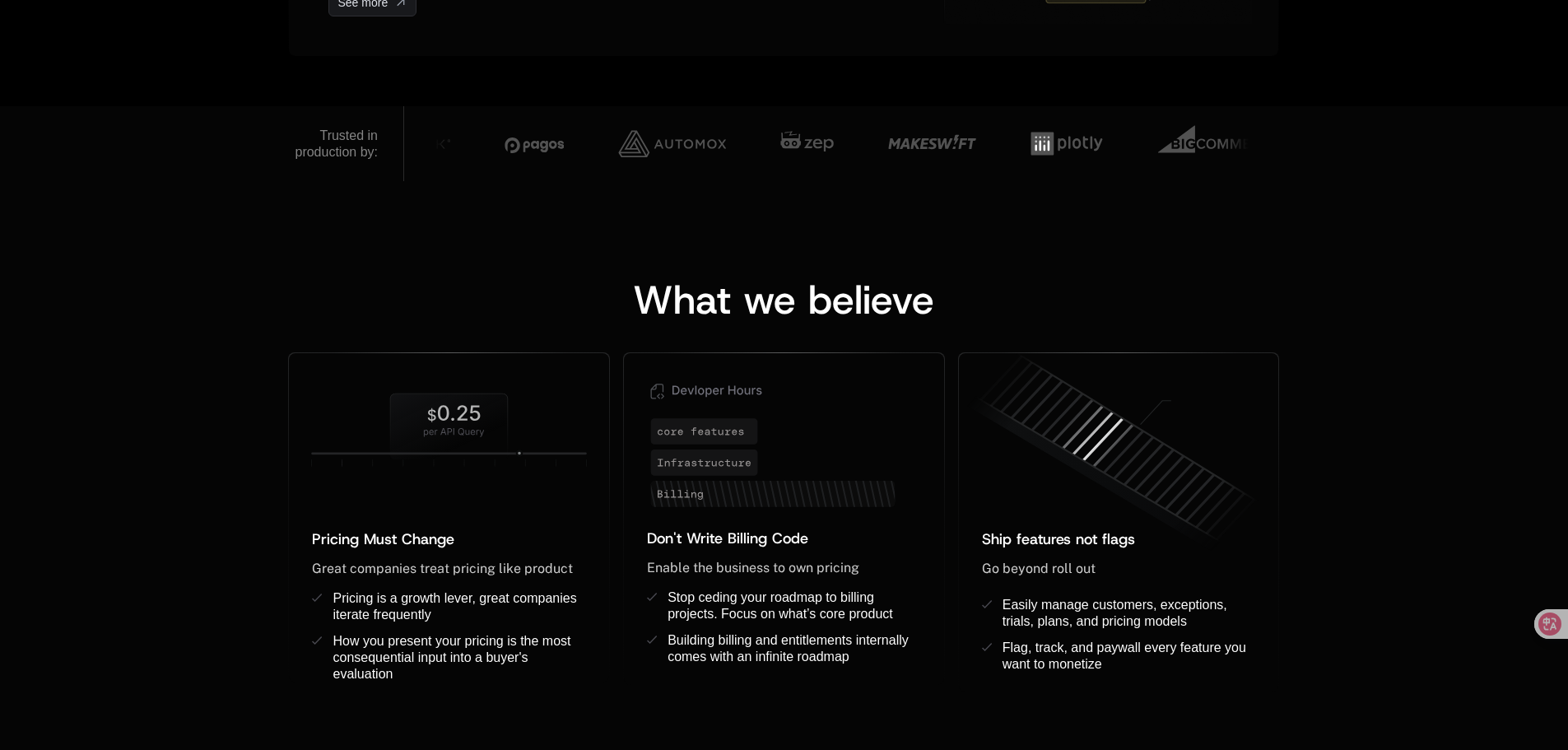
scroll to position [987, 0]
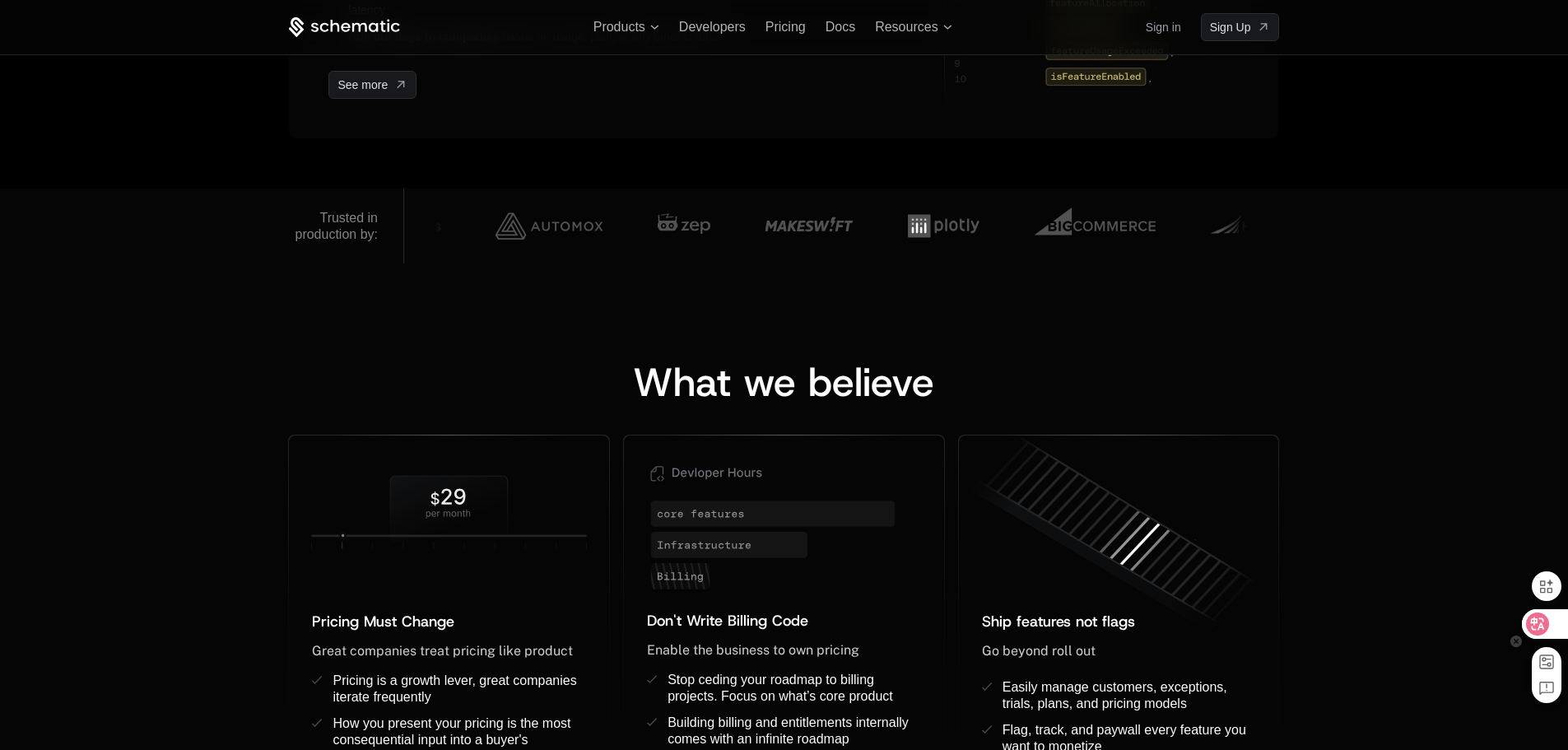
click at [1537, 619] on icon at bounding box center [1538, 623] width 14 height 13
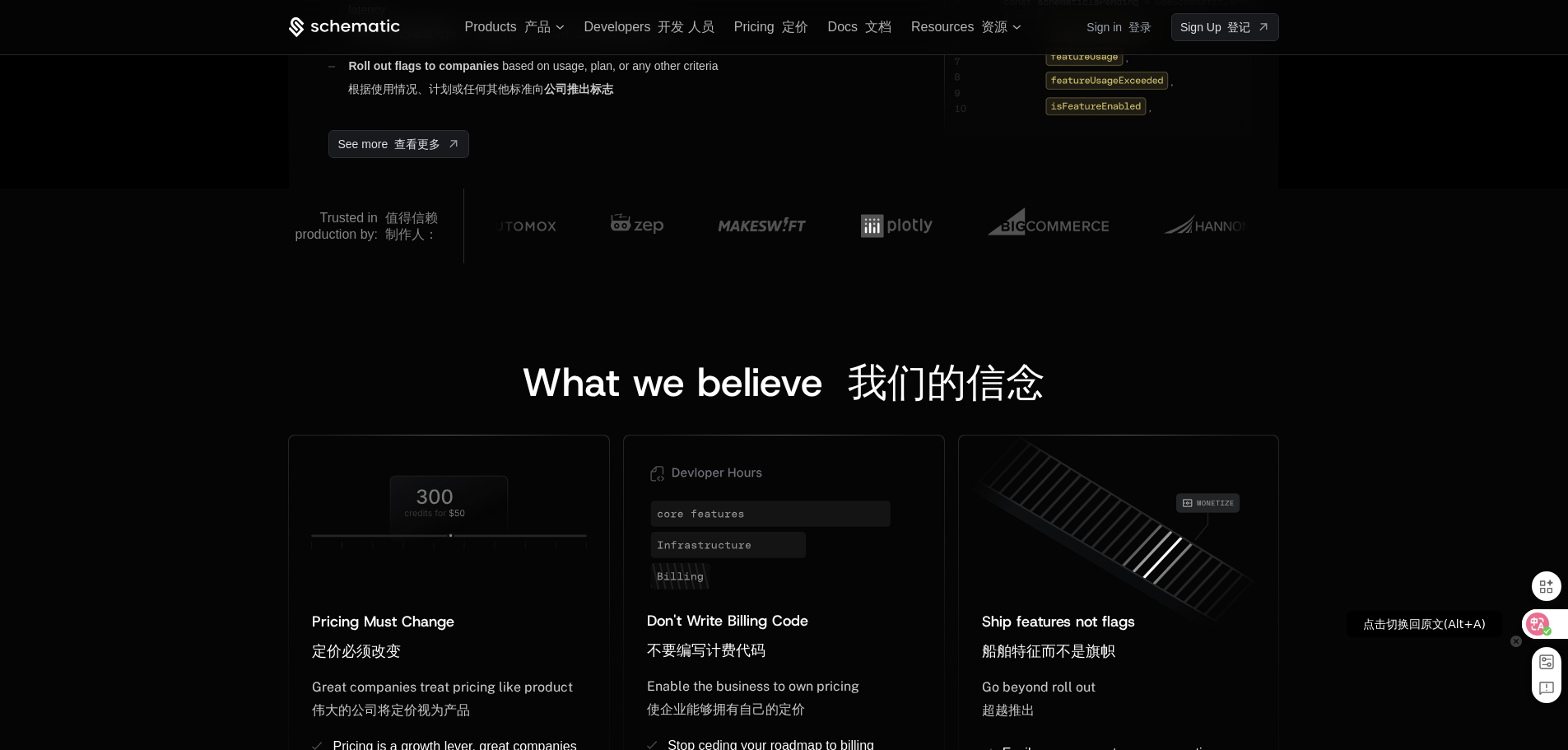
click at [1538, 623] on icon at bounding box center [1537, 623] width 17 height 17
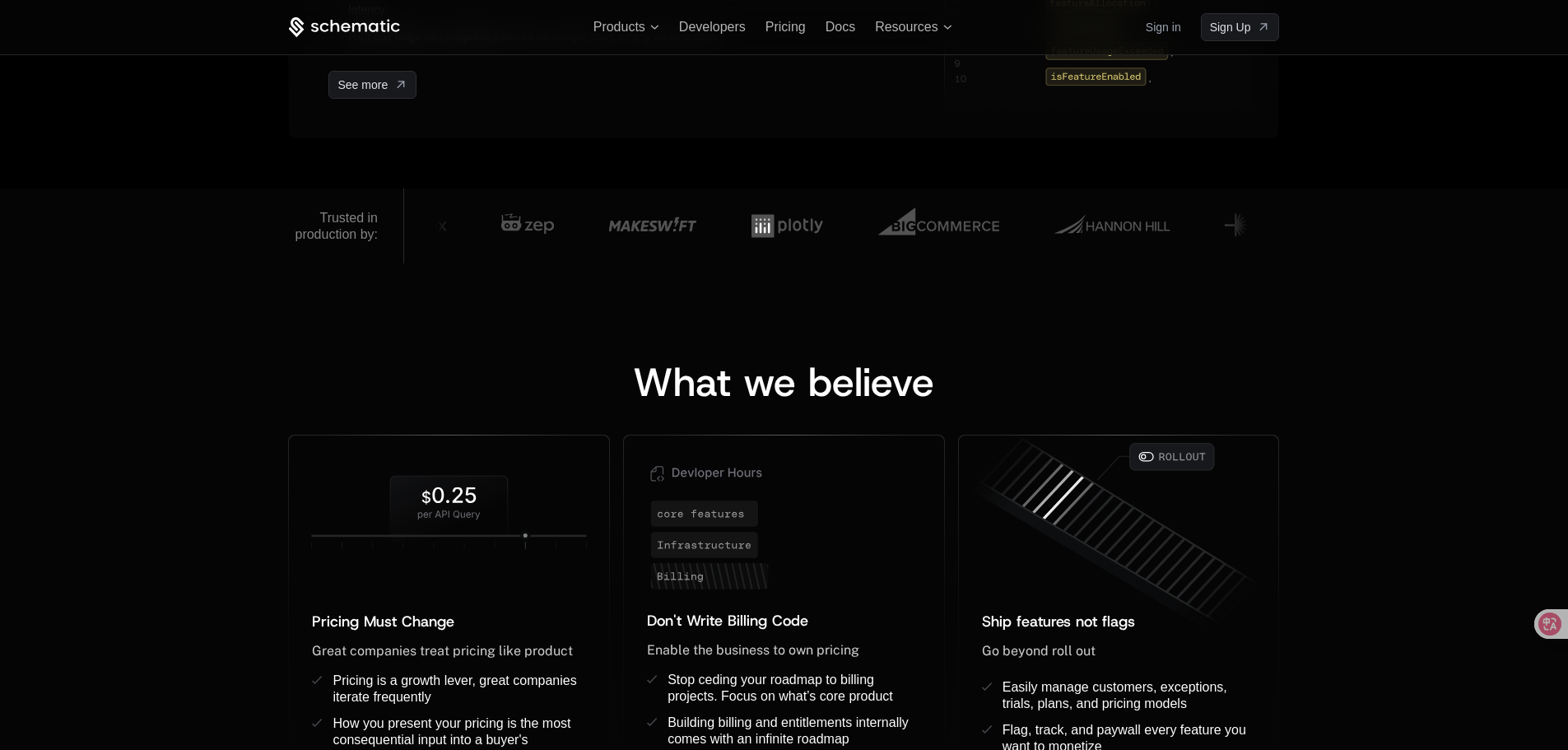
click at [1108, 376] on div "What we believe" at bounding box center [784, 382] width 991 height 40
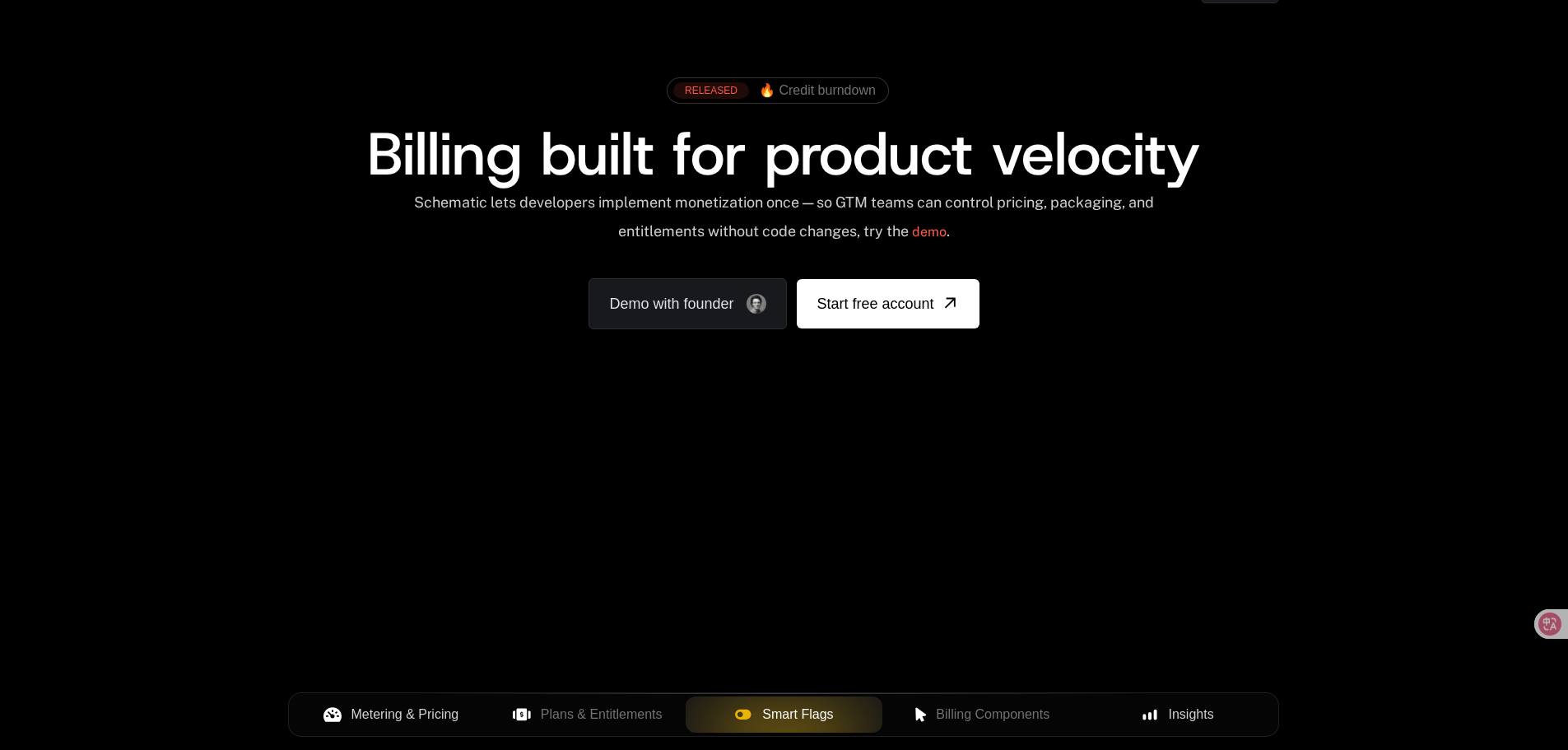
scroll to position [0, 0]
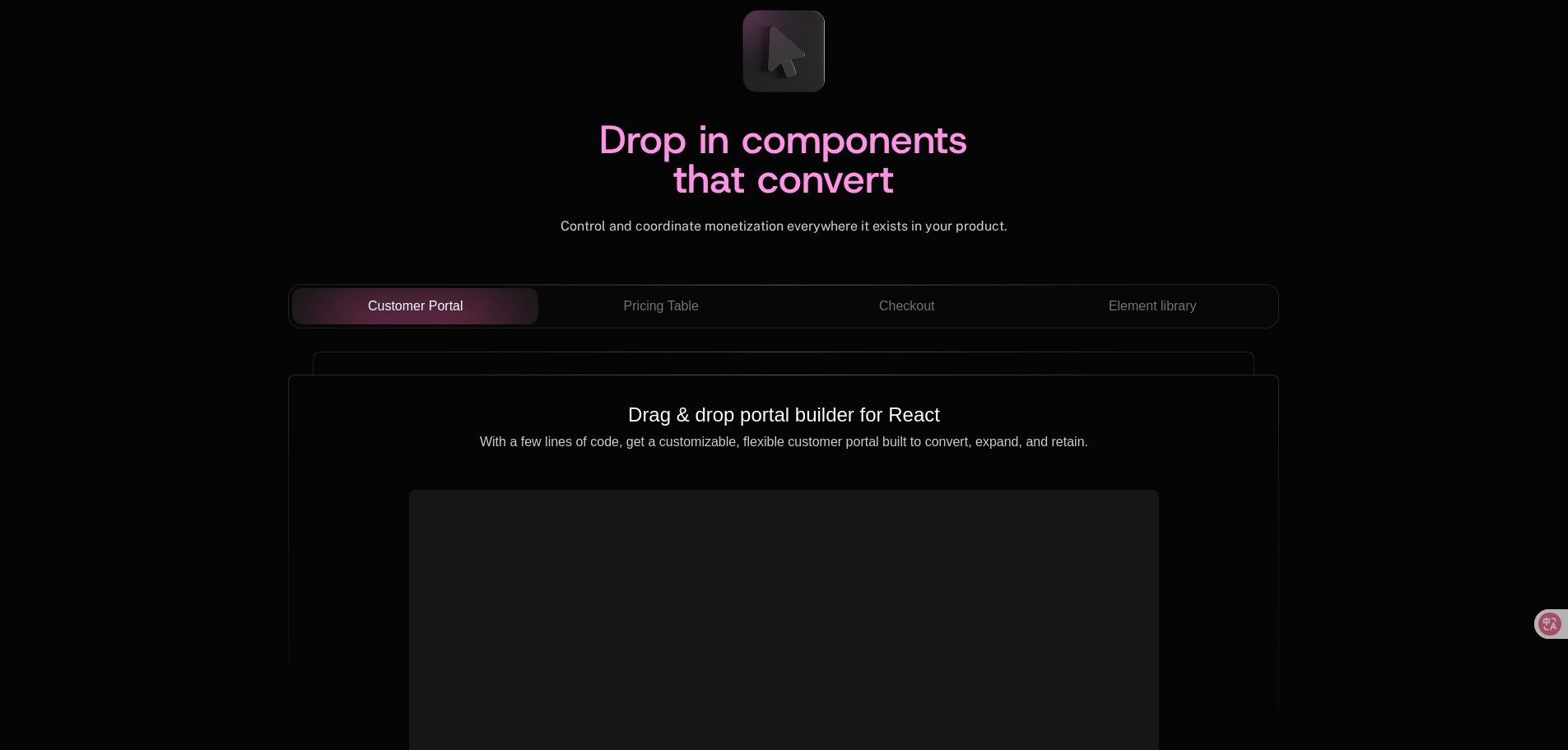
scroll to position [5678, 0]
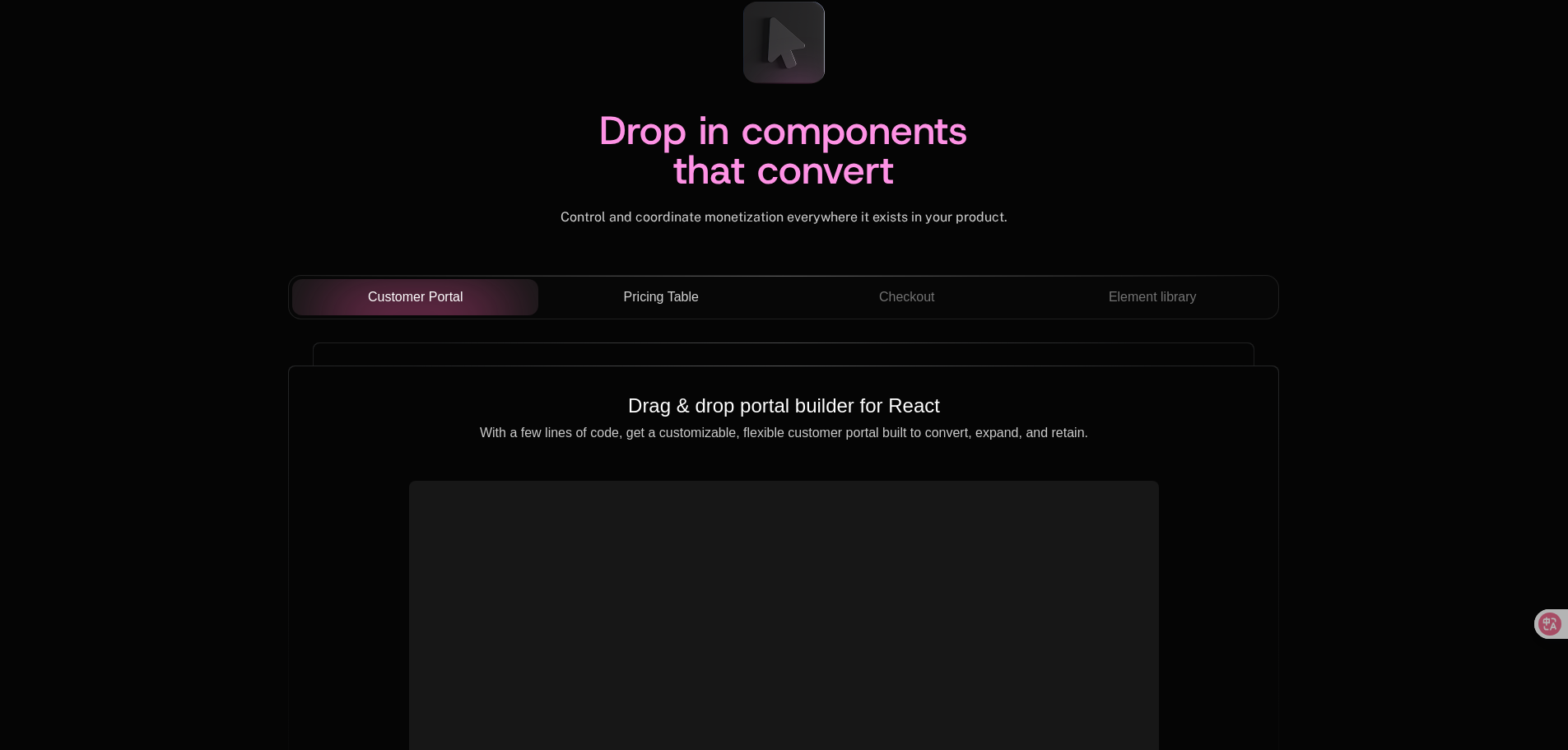
click at [681, 307] on span "Pricing Table" at bounding box center [660, 297] width 75 height 19
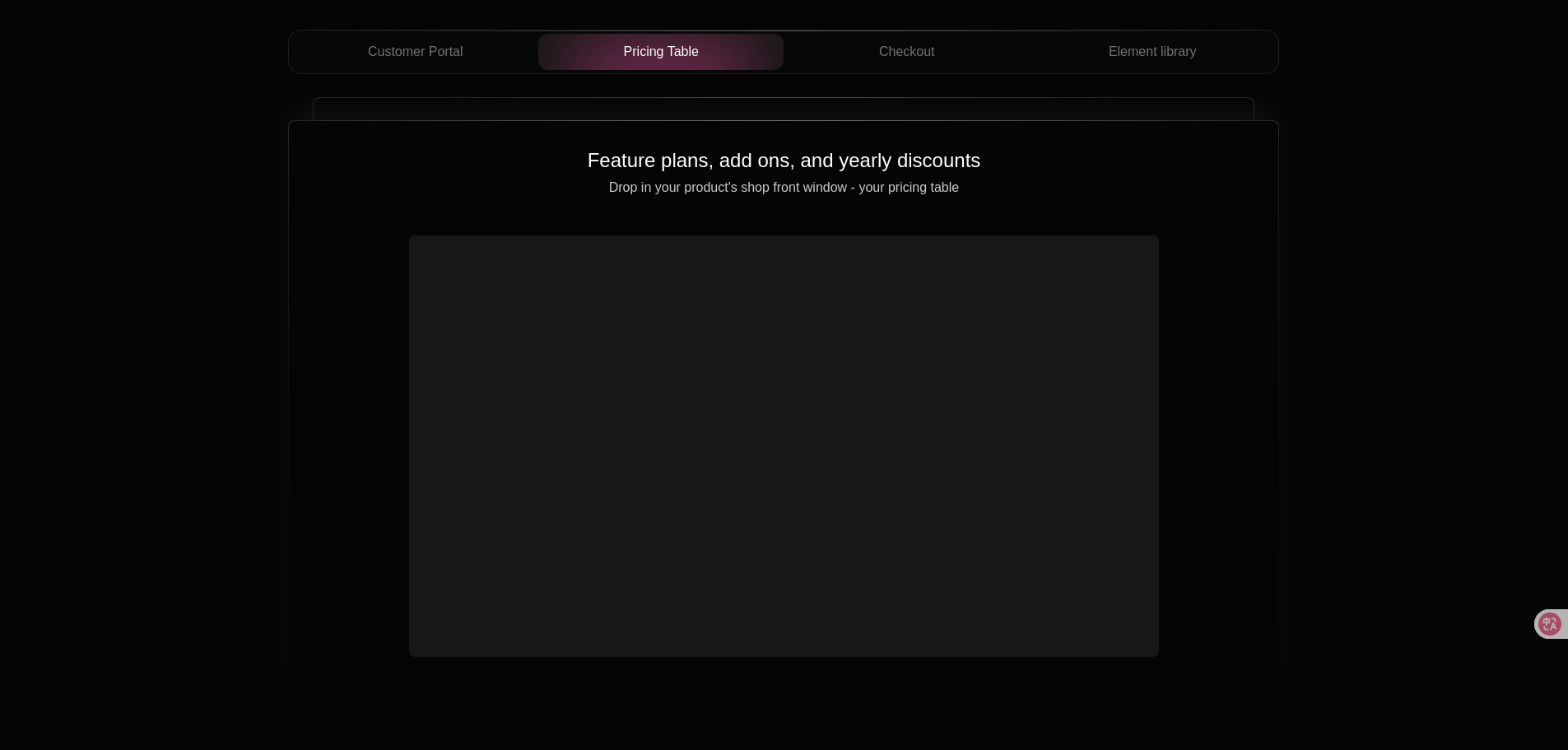
scroll to position [5925, 0]
click at [919, 69] on button "Checkout" at bounding box center [907, 50] width 246 height 36
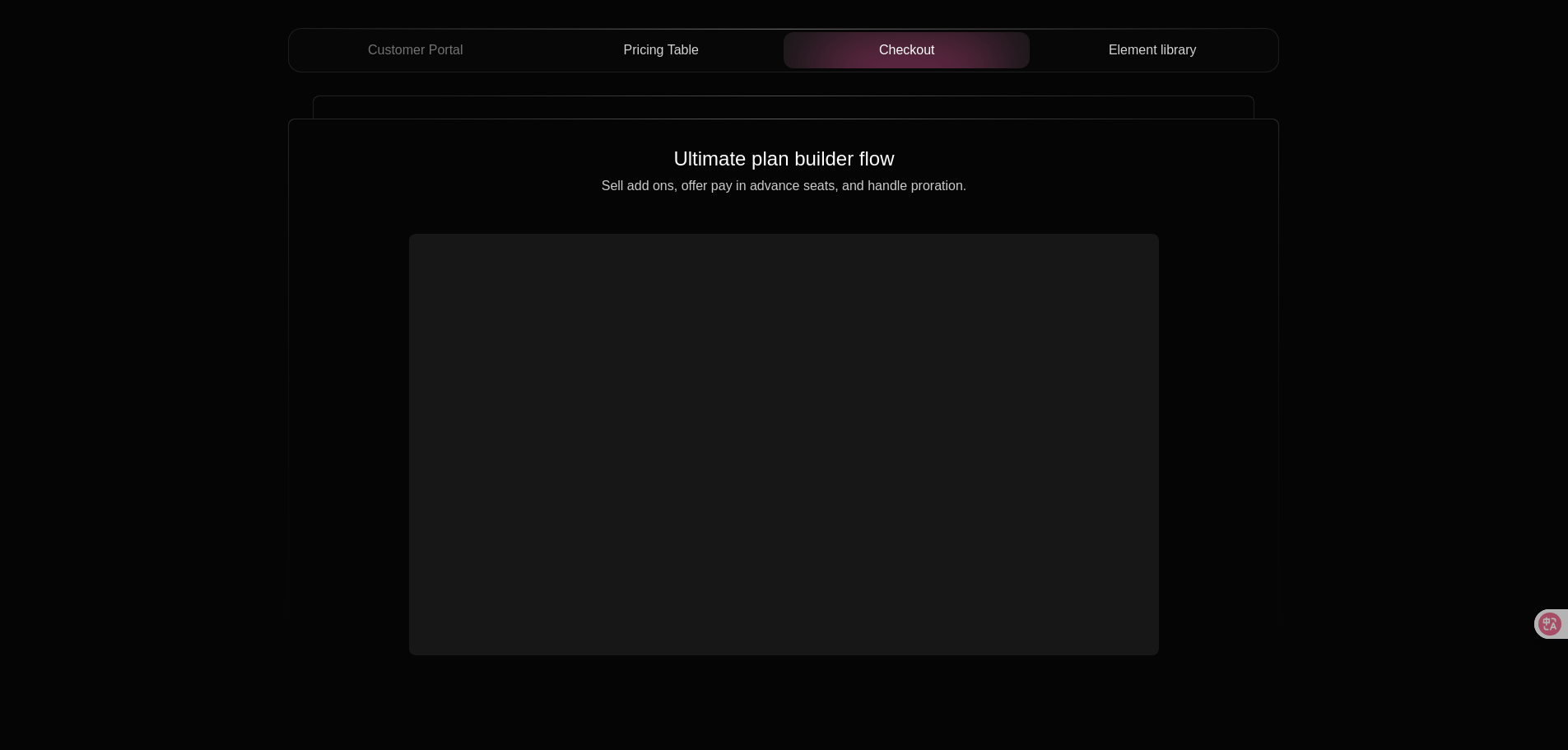
click at [1160, 46] on button "Element library" at bounding box center [1153, 50] width 246 height 36
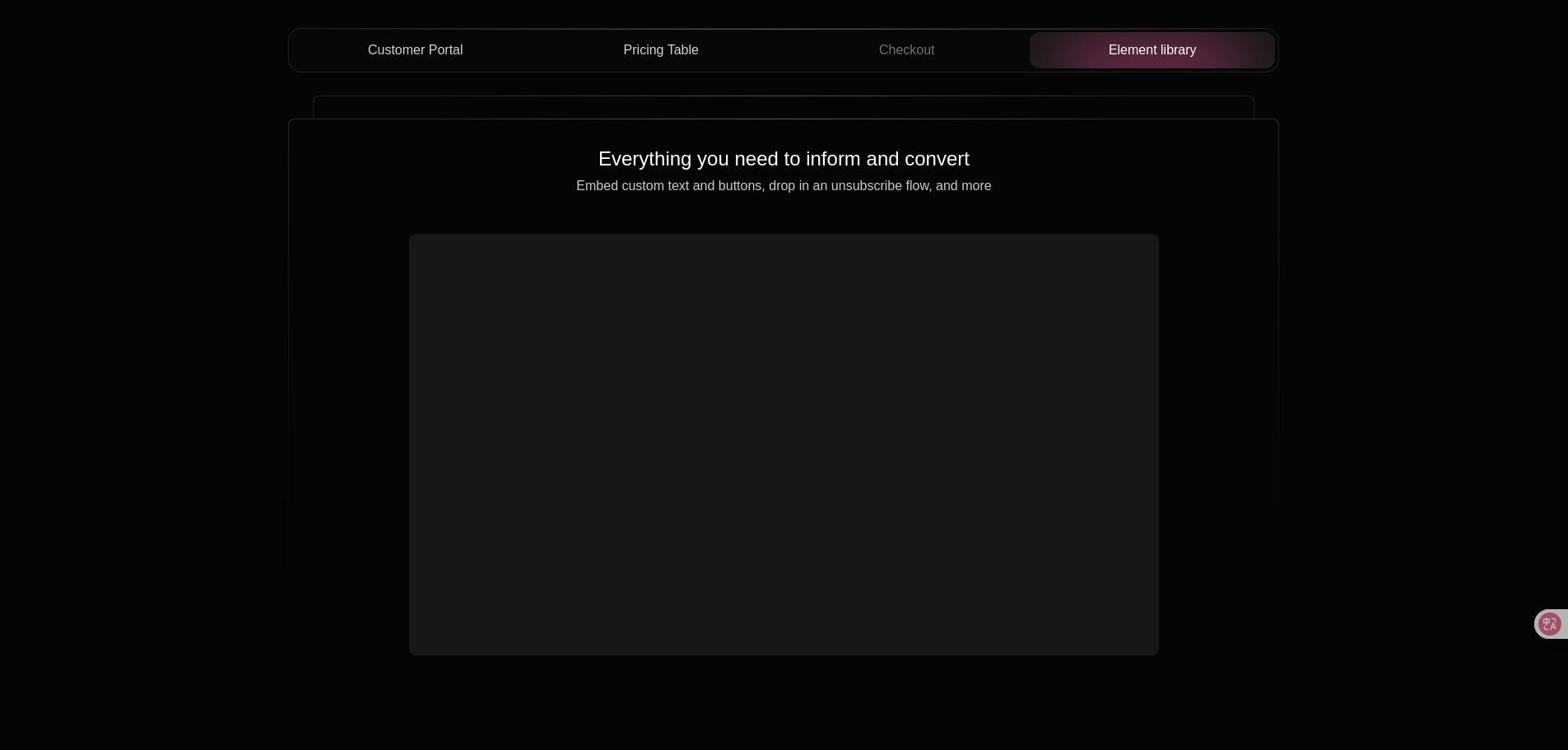
click at [491, 56] on div "Customer Portal" at bounding box center [415, 50] width 220 height 19
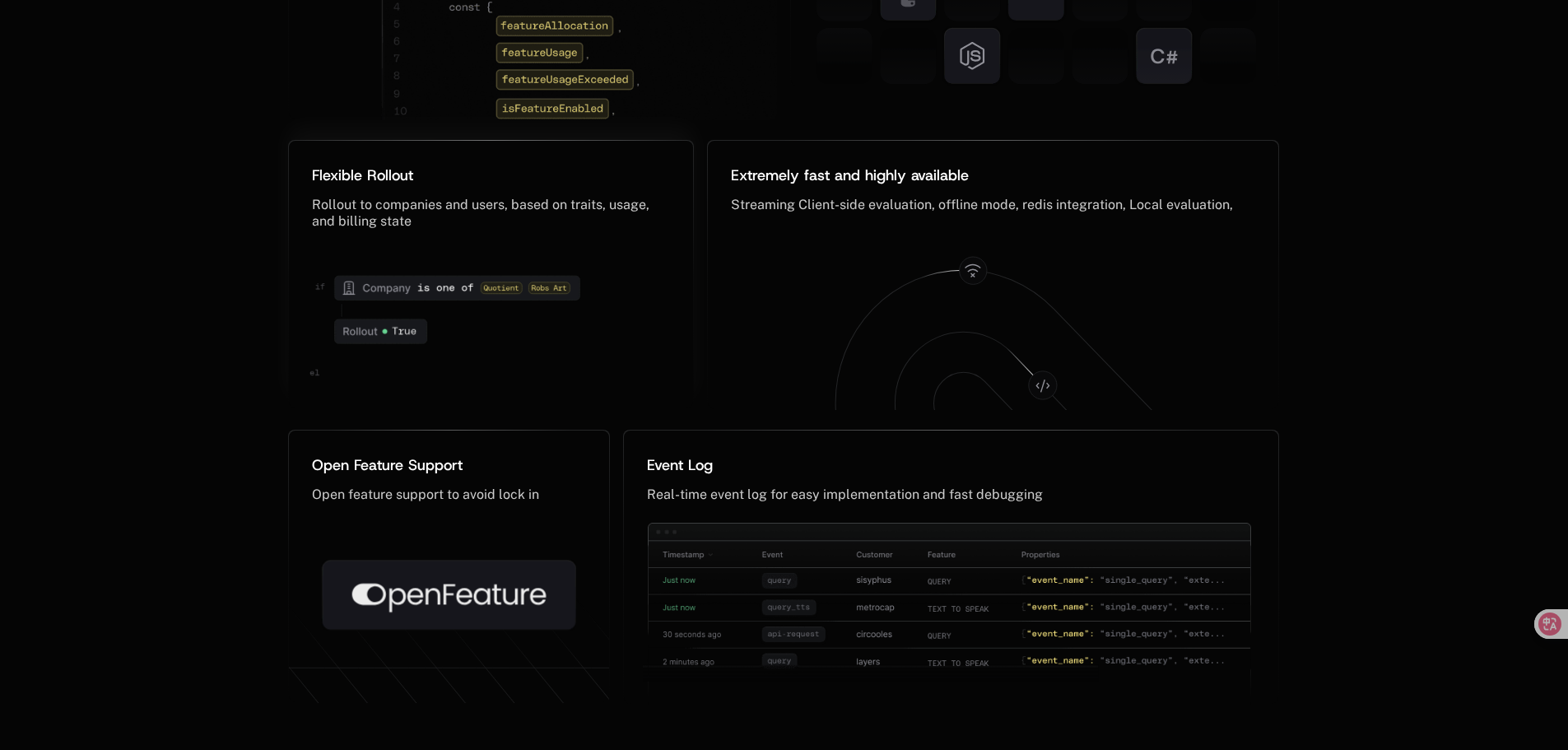
scroll to position [8477, 0]
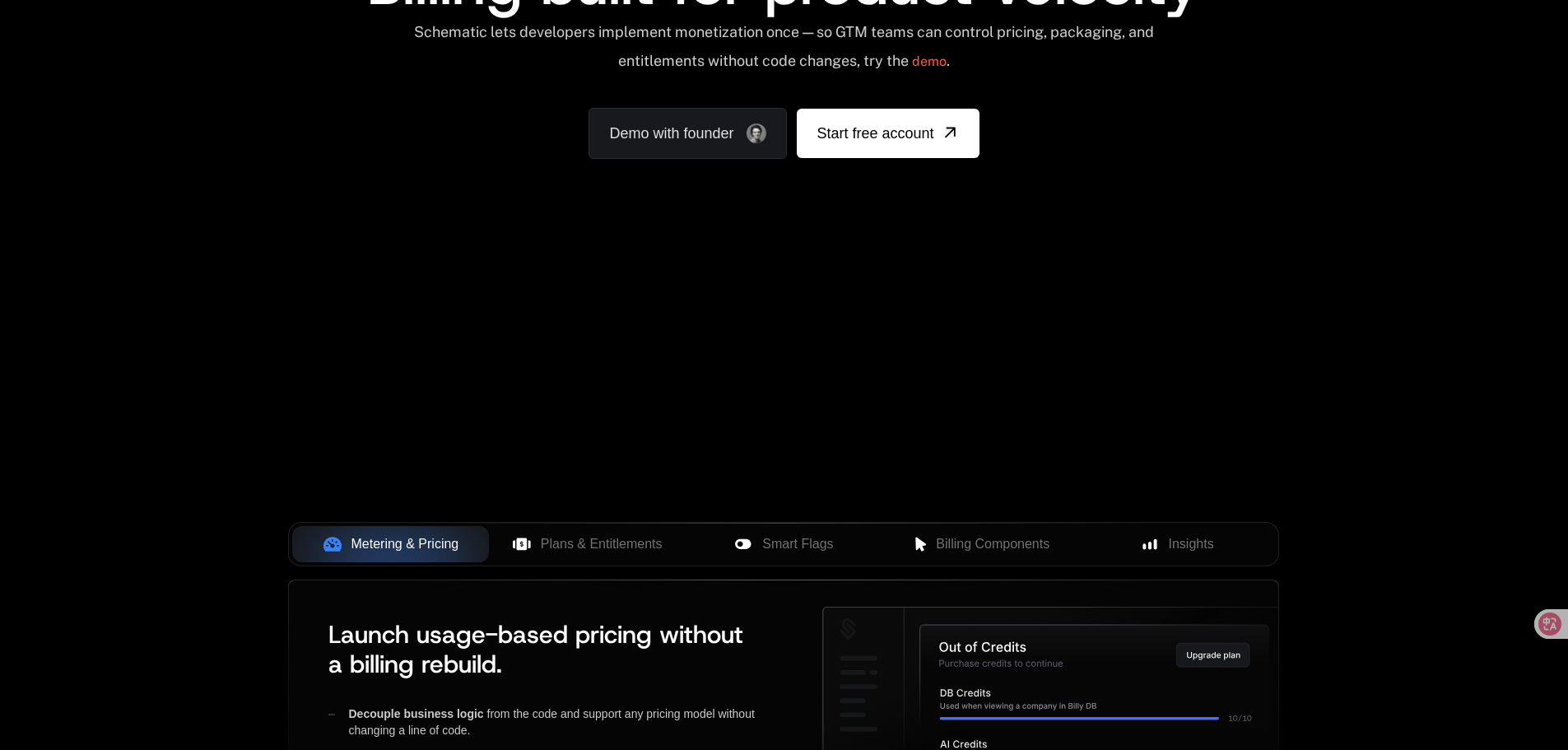
scroll to position [247, 0]
